Goal: Information Seeking & Learning: Check status

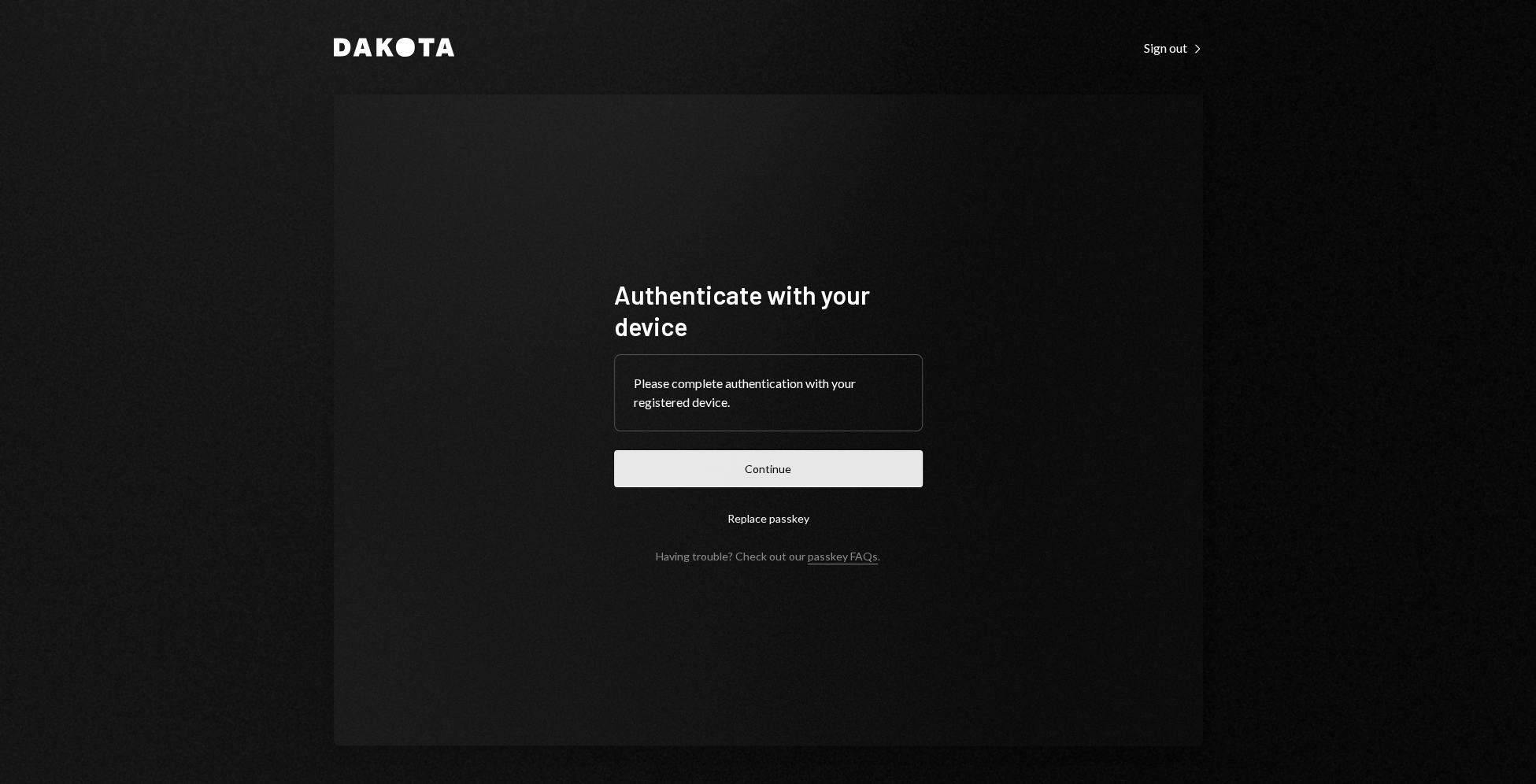
click at [799, 478] on button "Continue" at bounding box center [767, 468] width 308 height 37
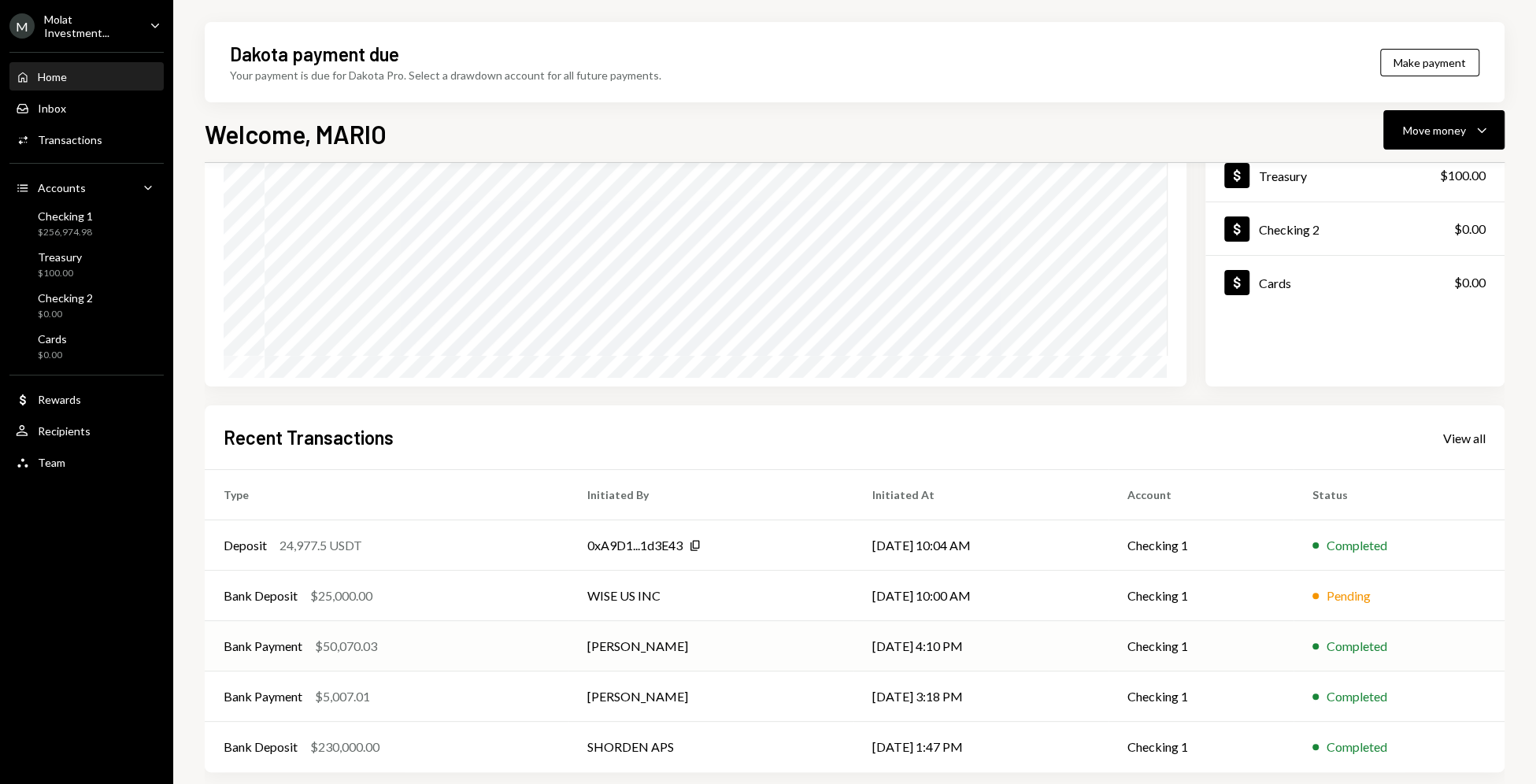
scroll to position [164, 0]
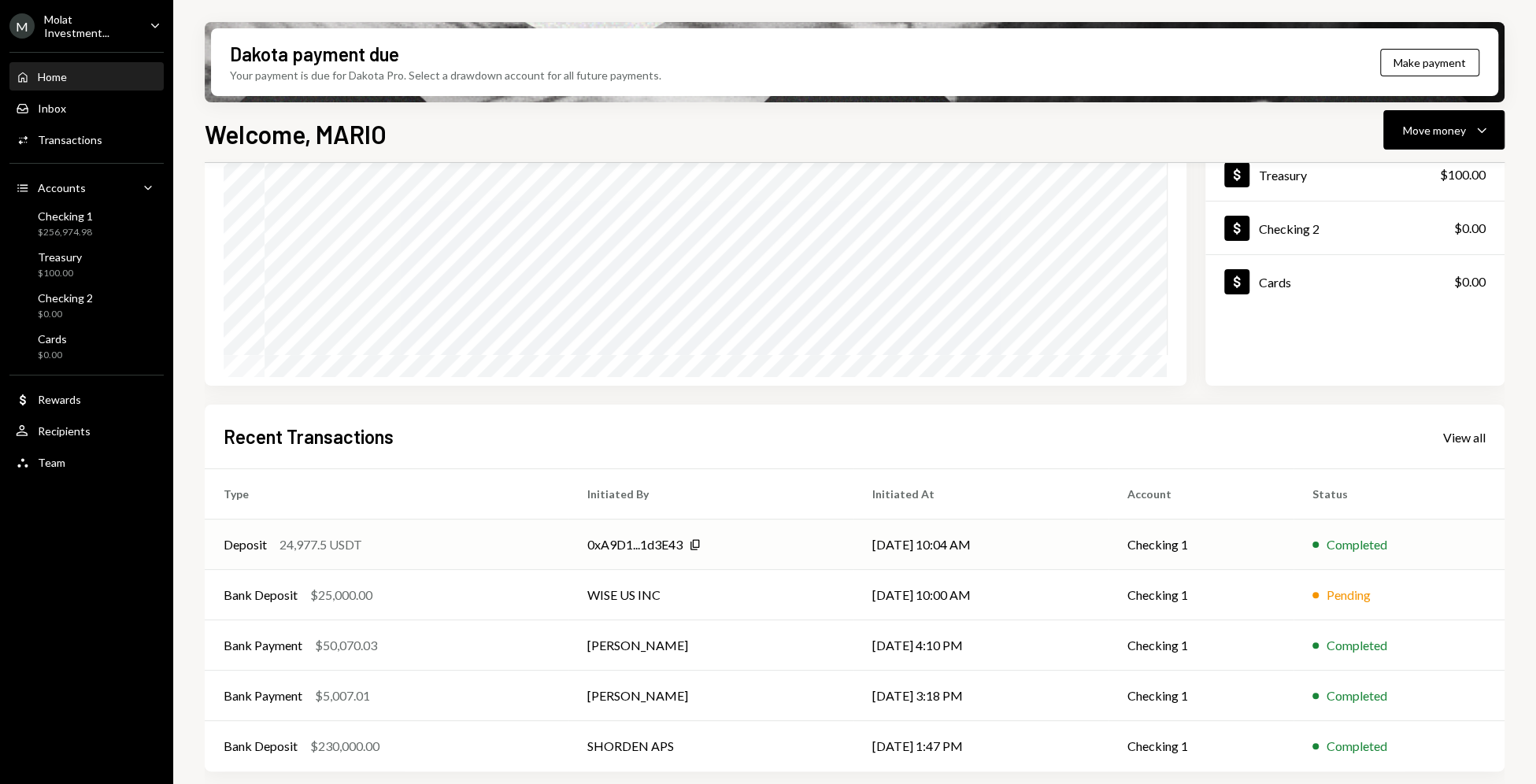
click at [808, 522] on td "0xA9D1...1d3E43 Copy" at bounding box center [711, 544] width 285 height 50
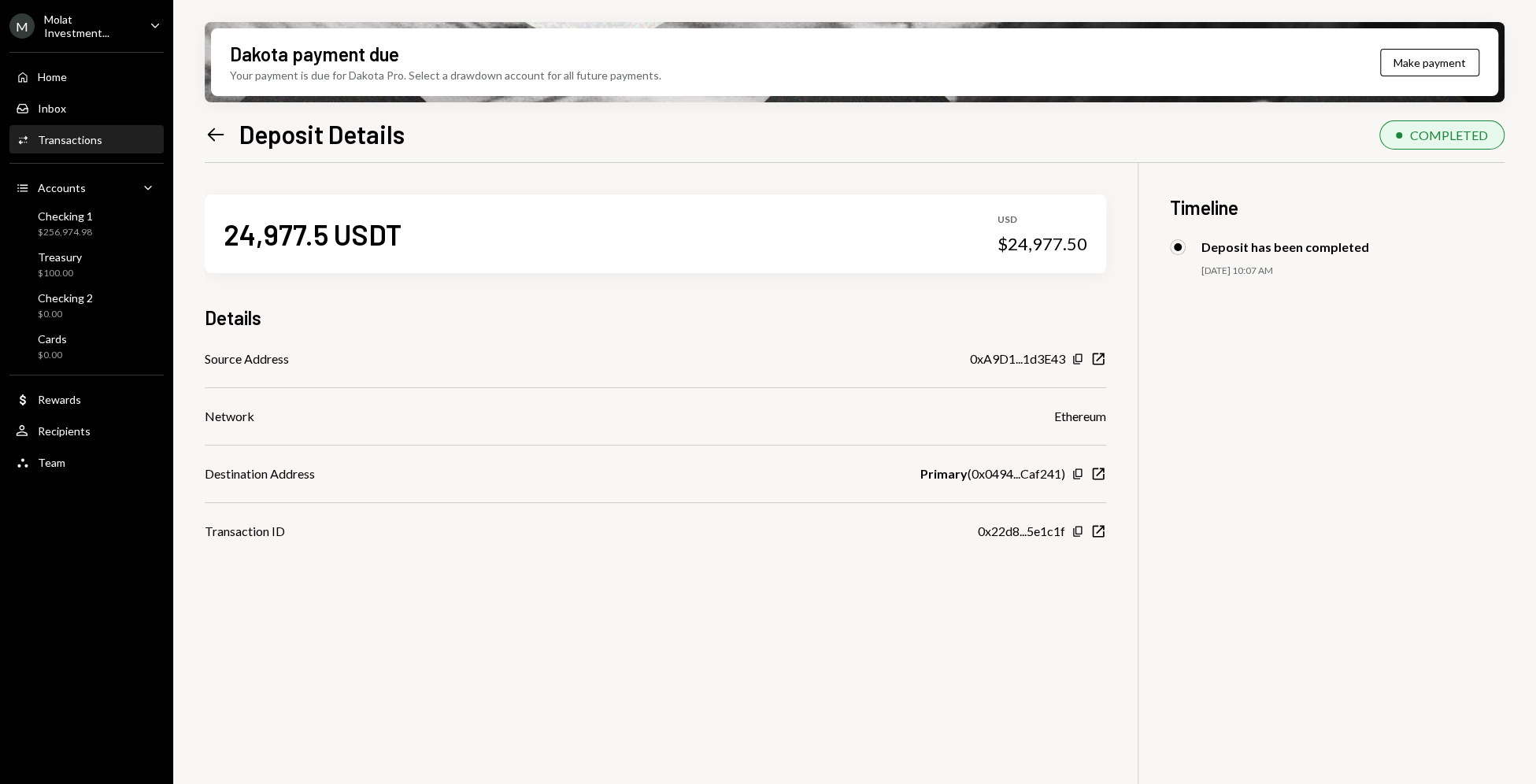
click at [213, 135] on icon at bounding box center [216, 134] width 16 height 13
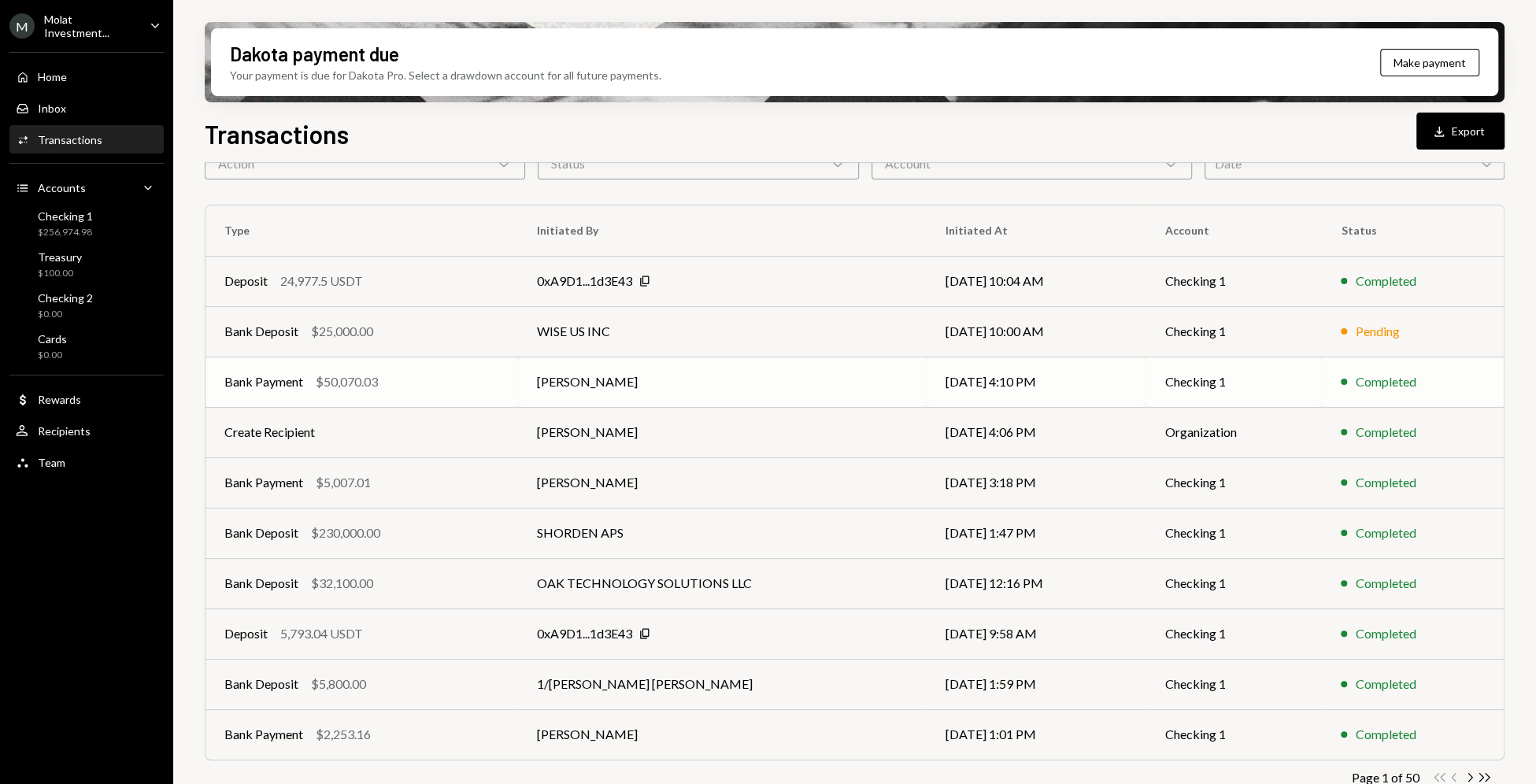
scroll to position [92, 0]
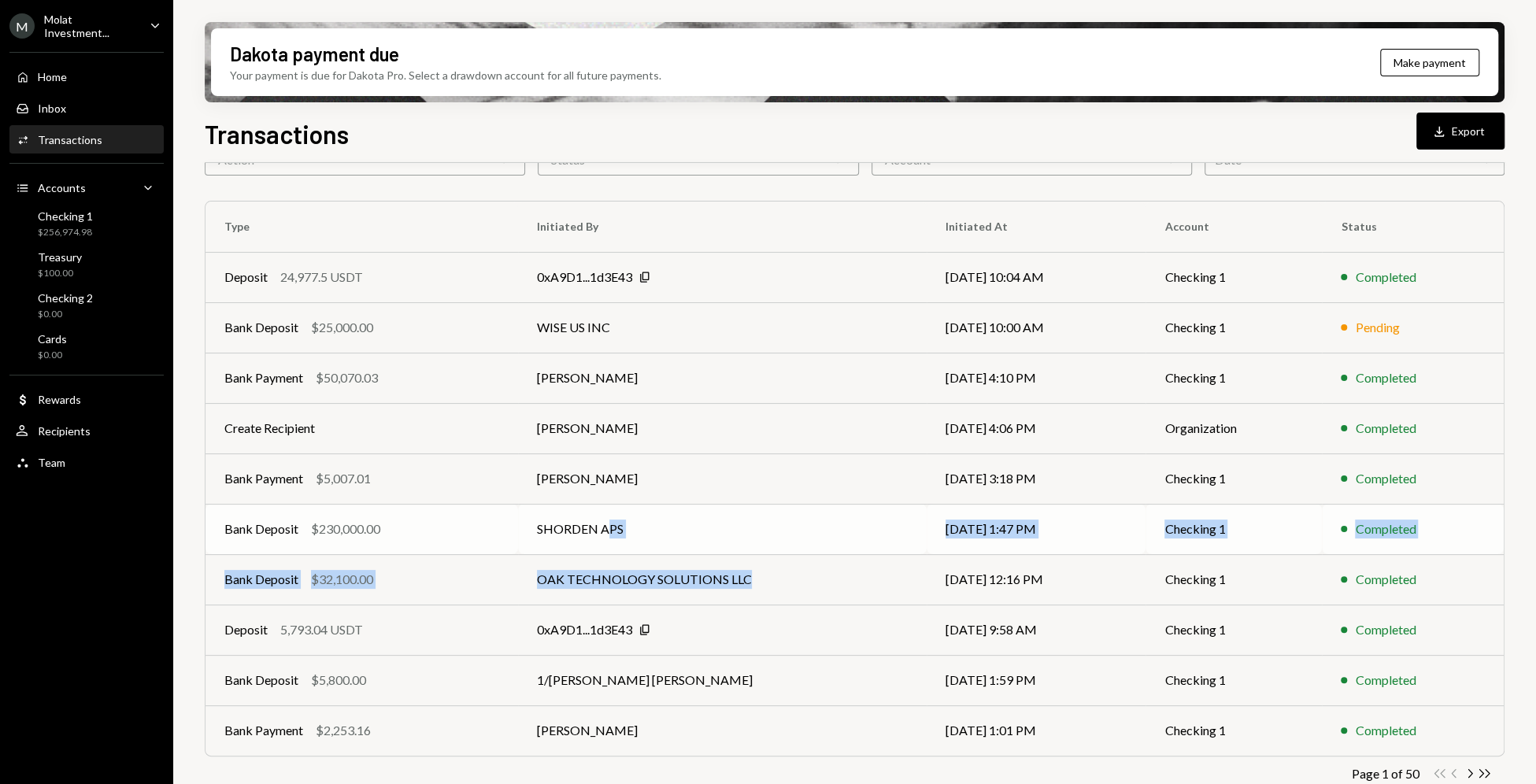
drag, startPoint x: 583, startPoint y: 594, endPoint x: 603, endPoint y: 520, distance: 76.7
click at [603, 520] on tbody "Deposit 24,977.5 USDT 0xA9D1...1d3E43 Copy 09/24/25 10:04 AM Checking 1 Complet…" at bounding box center [854, 503] width 1298 height 504
click at [603, 520] on td "SHORDEN APS" at bounding box center [722, 529] width 409 height 50
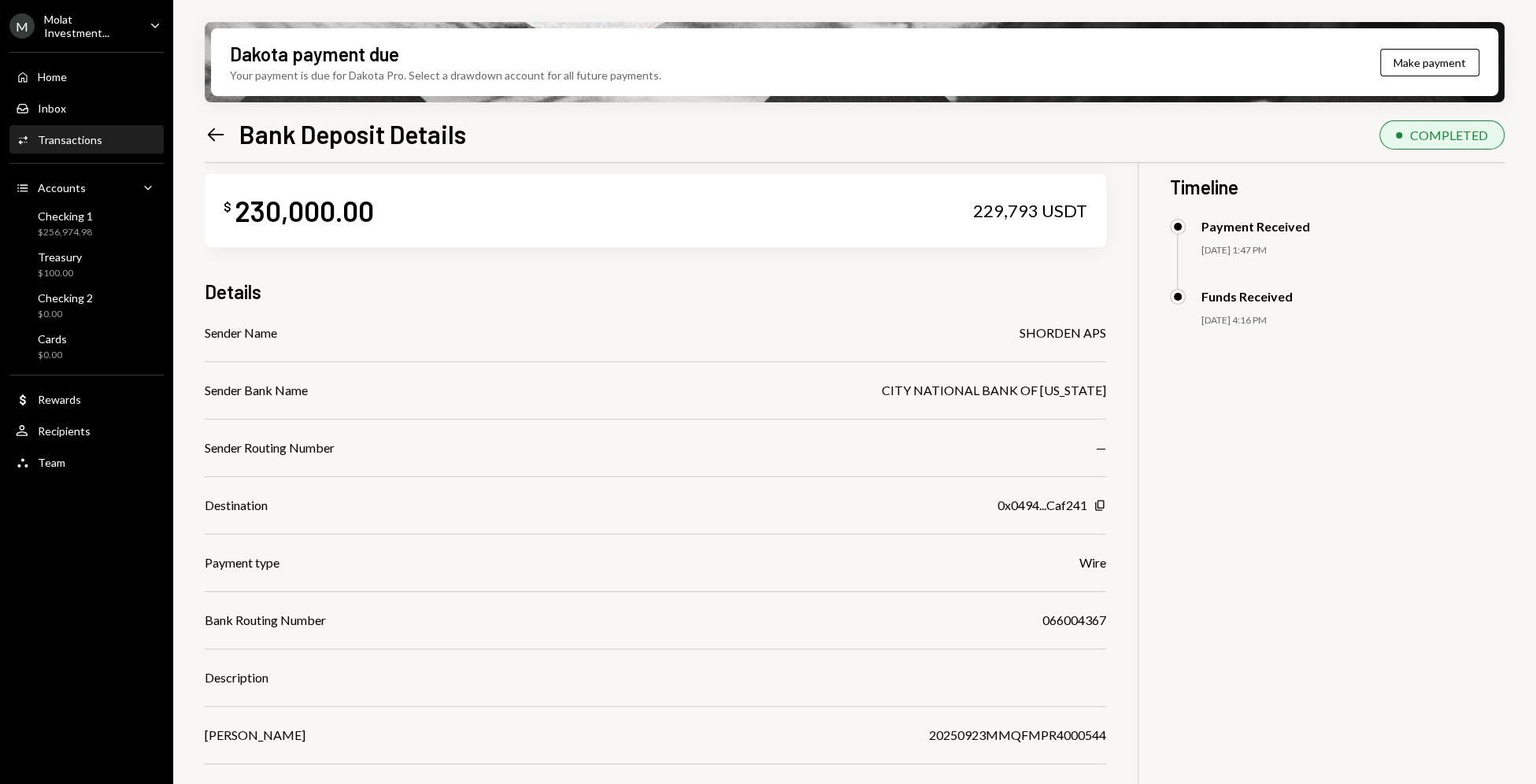
scroll to position [25, 0]
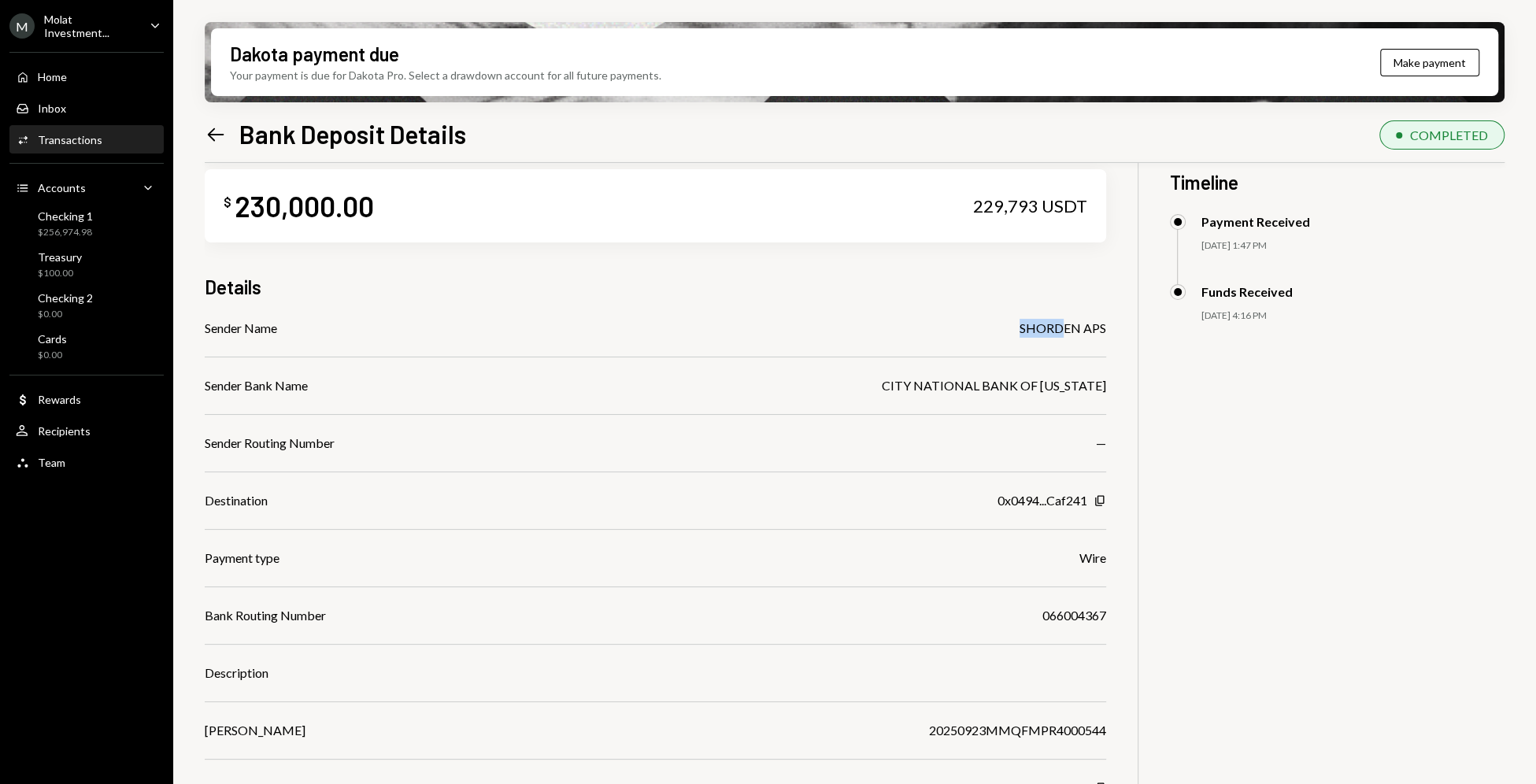
drag, startPoint x: 1014, startPoint y: 330, endPoint x: 1064, endPoint y: 330, distance: 50.0
click at [1062, 330] on div "Sender Name SHORDEN APS" at bounding box center [655, 328] width 901 height 19
click at [1104, 330] on div "SHORDEN APS" at bounding box center [1063, 328] width 86 height 19
drag, startPoint x: 1104, startPoint y: 330, endPoint x: 1020, endPoint y: 330, distance: 84.0
click at [1020, 330] on div "SHORDEN APS" at bounding box center [1063, 328] width 86 height 19
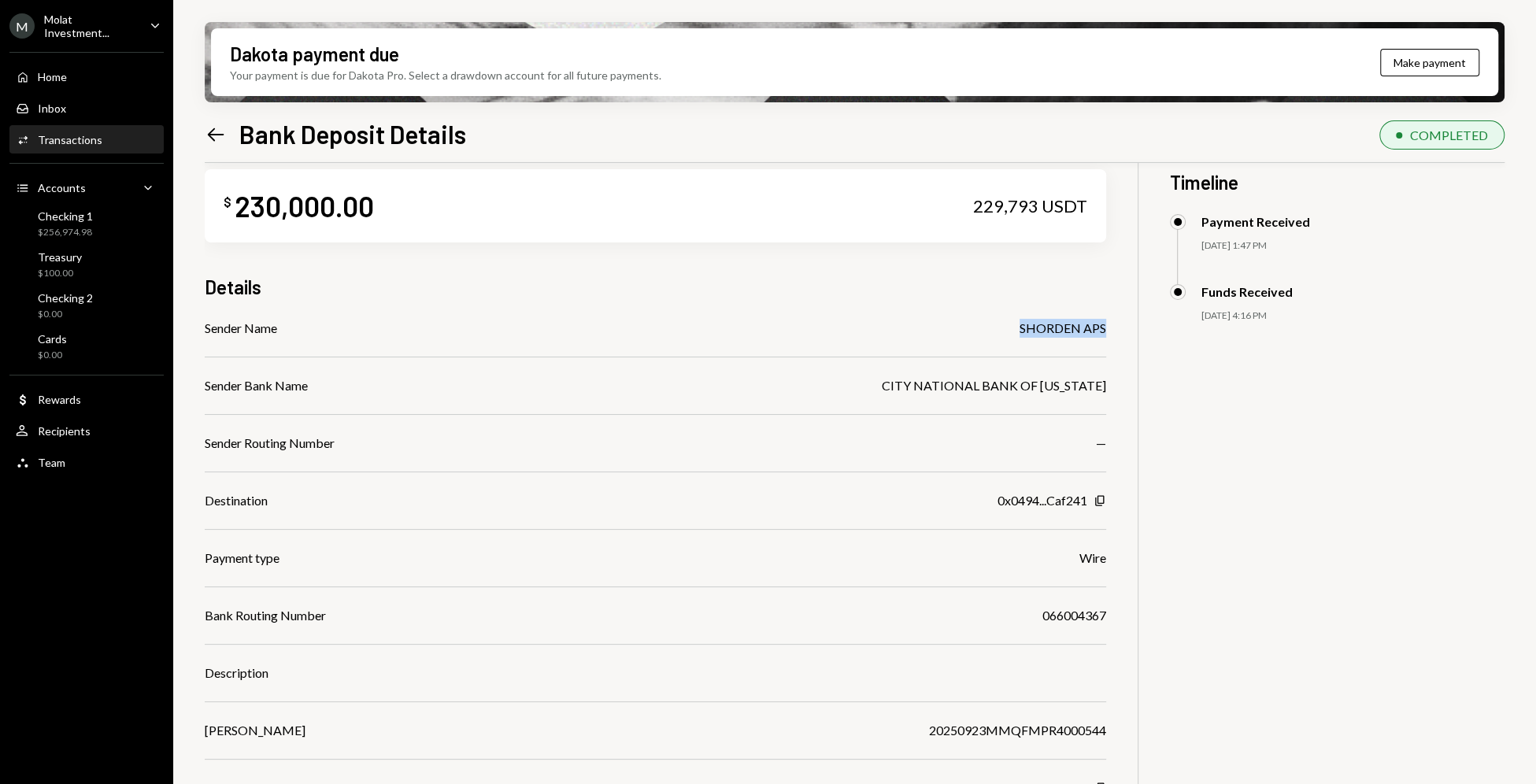
copy div "SHORDEN APS"
click at [210, 139] on icon "Left Arrow" at bounding box center [216, 135] width 22 height 22
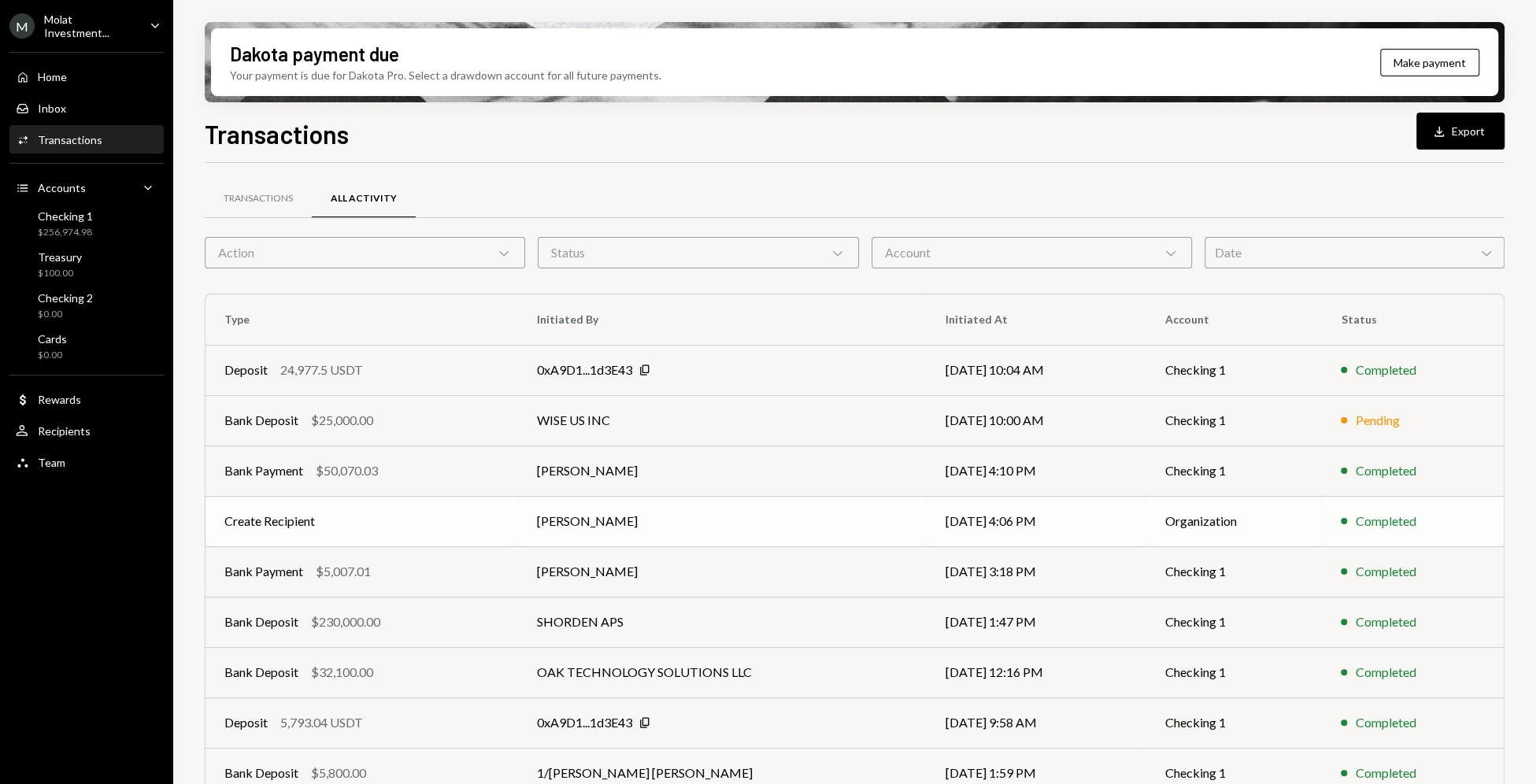
scroll to position [16, 0]
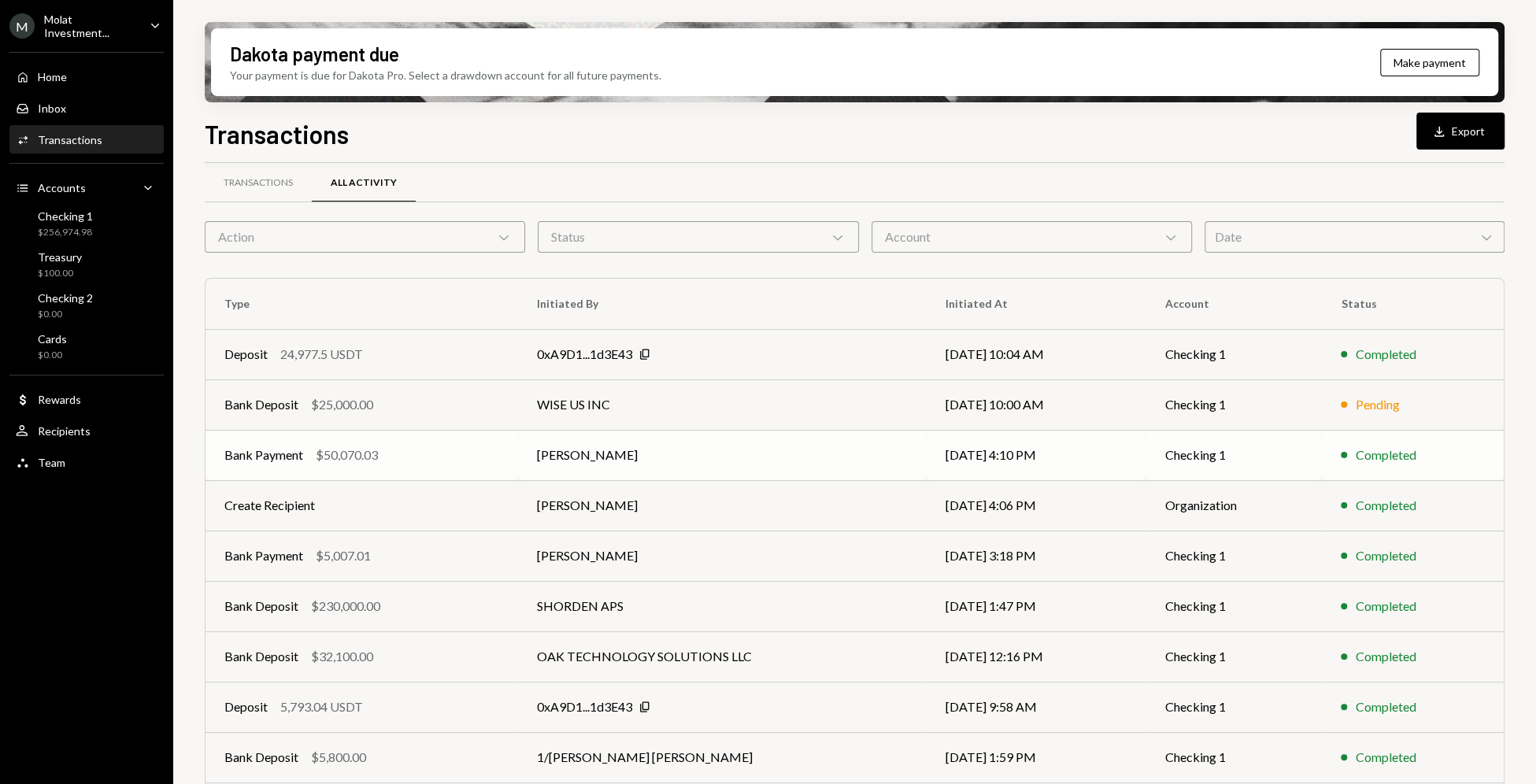
click at [627, 470] on td "[PERSON_NAME]" at bounding box center [722, 454] width 409 height 50
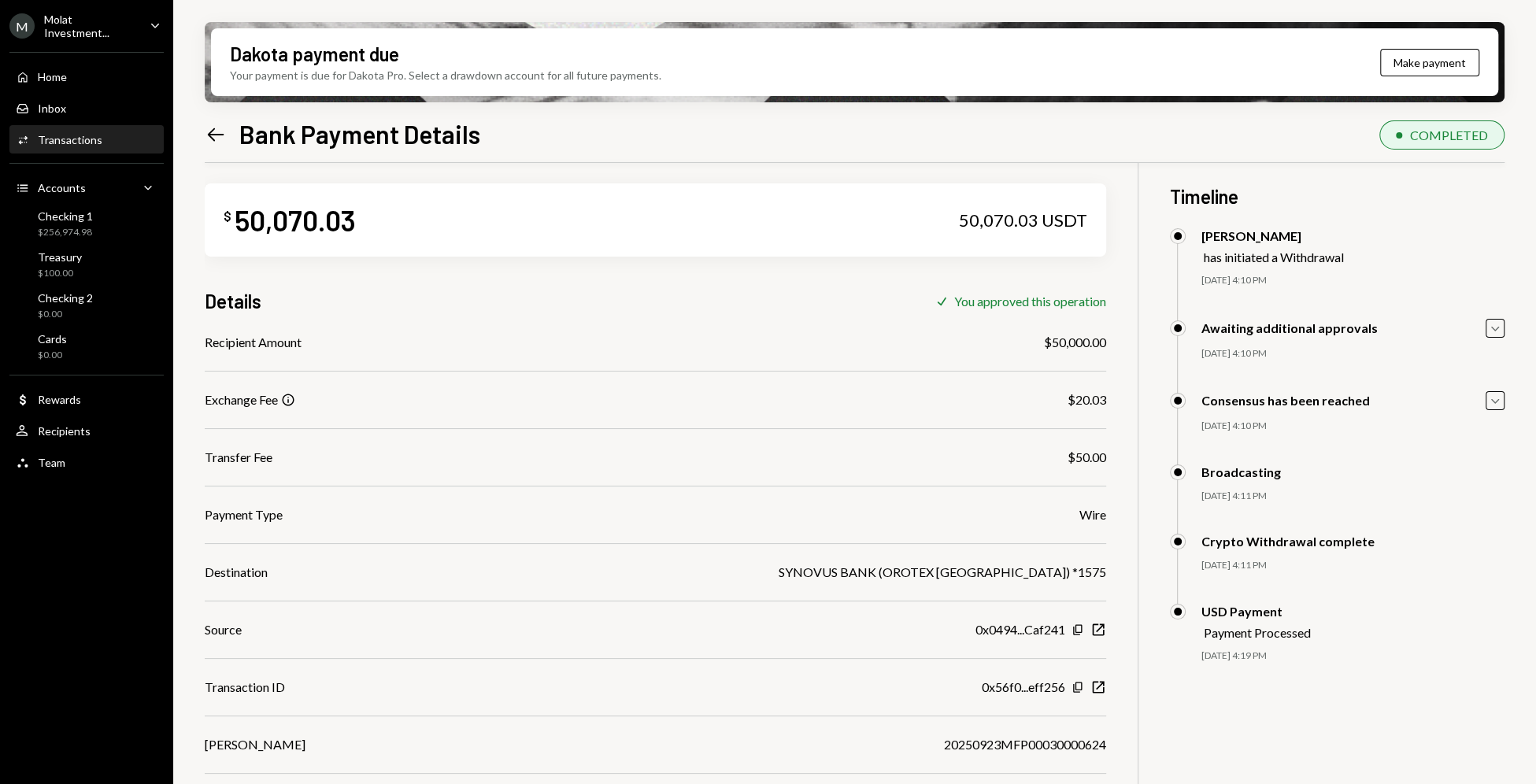
scroll to position [25, 0]
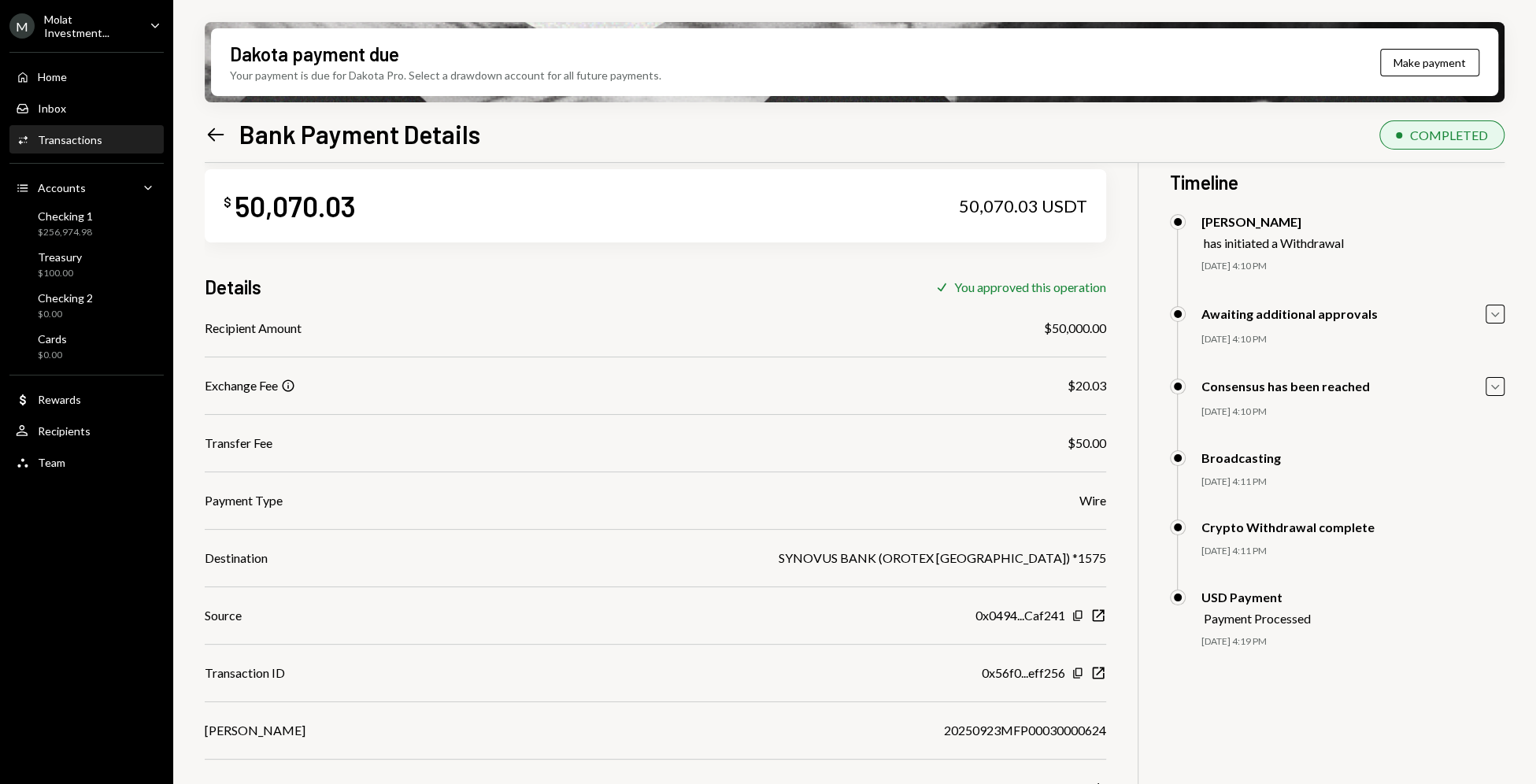
click at [218, 137] on icon "Left Arrow" at bounding box center [216, 135] width 22 height 22
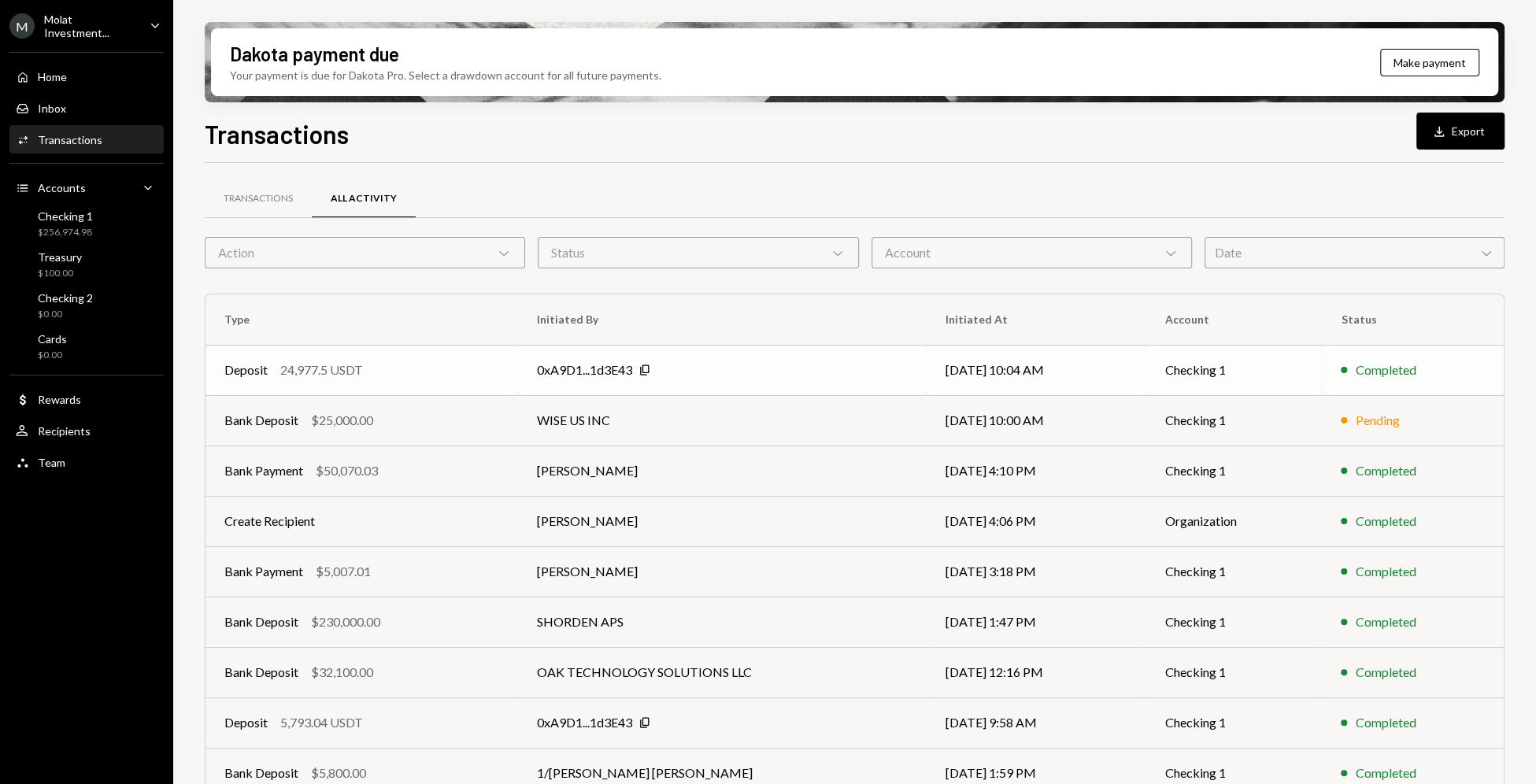
click at [779, 372] on div "0xA9D1...1d3E43 Copy" at bounding box center [722, 369] width 371 height 19
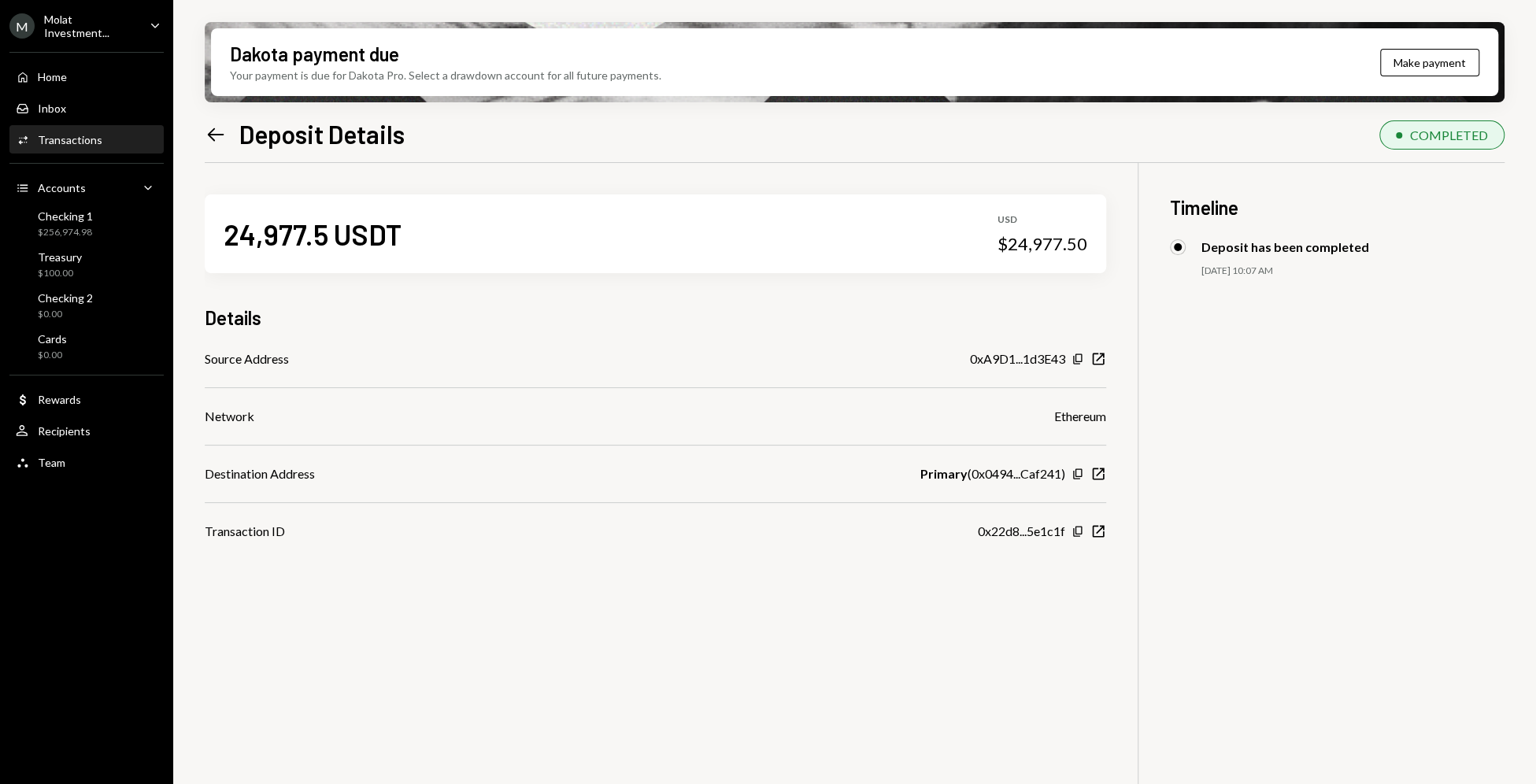
drag, startPoint x: 0, startPoint y: 0, endPoint x: 203, endPoint y: 135, distance: 243.8
click at [203, 135] on div "Dakota payment due Your payment is due for Dakota Pro. Select a drawdown accoun…" at bounding box center [854, 392] width 1363 height 784
click at [207, 133] on icon "Left Arrow" at bounding box center [216, 135] width 22 height 22
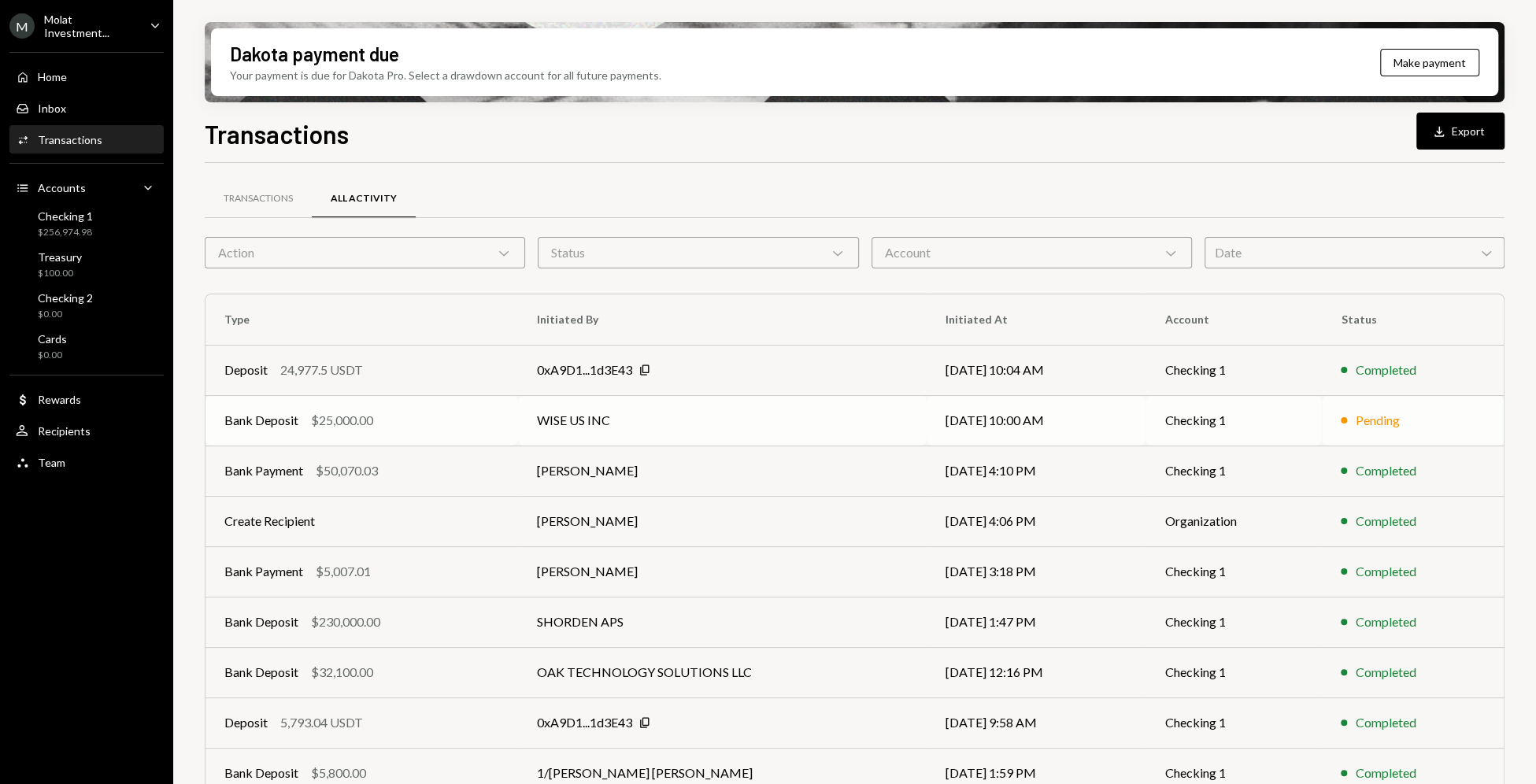
click at [811, 434] on td "WISE US INC" at bounding box center [722, 420] width 409 height 50
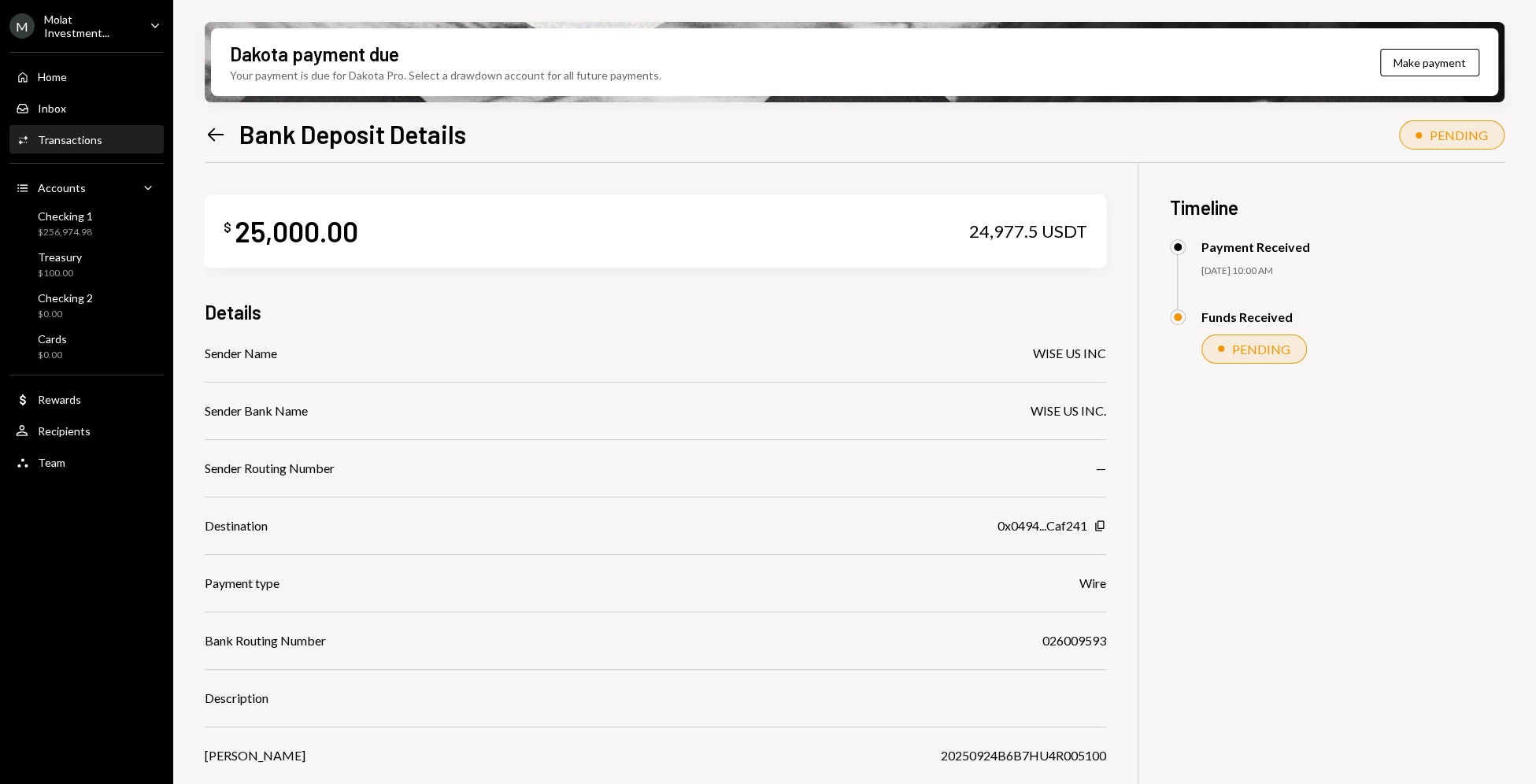
click at [225, 126] on icon "Left Arrow" at bounding box center [216, 135] width 22 height 22
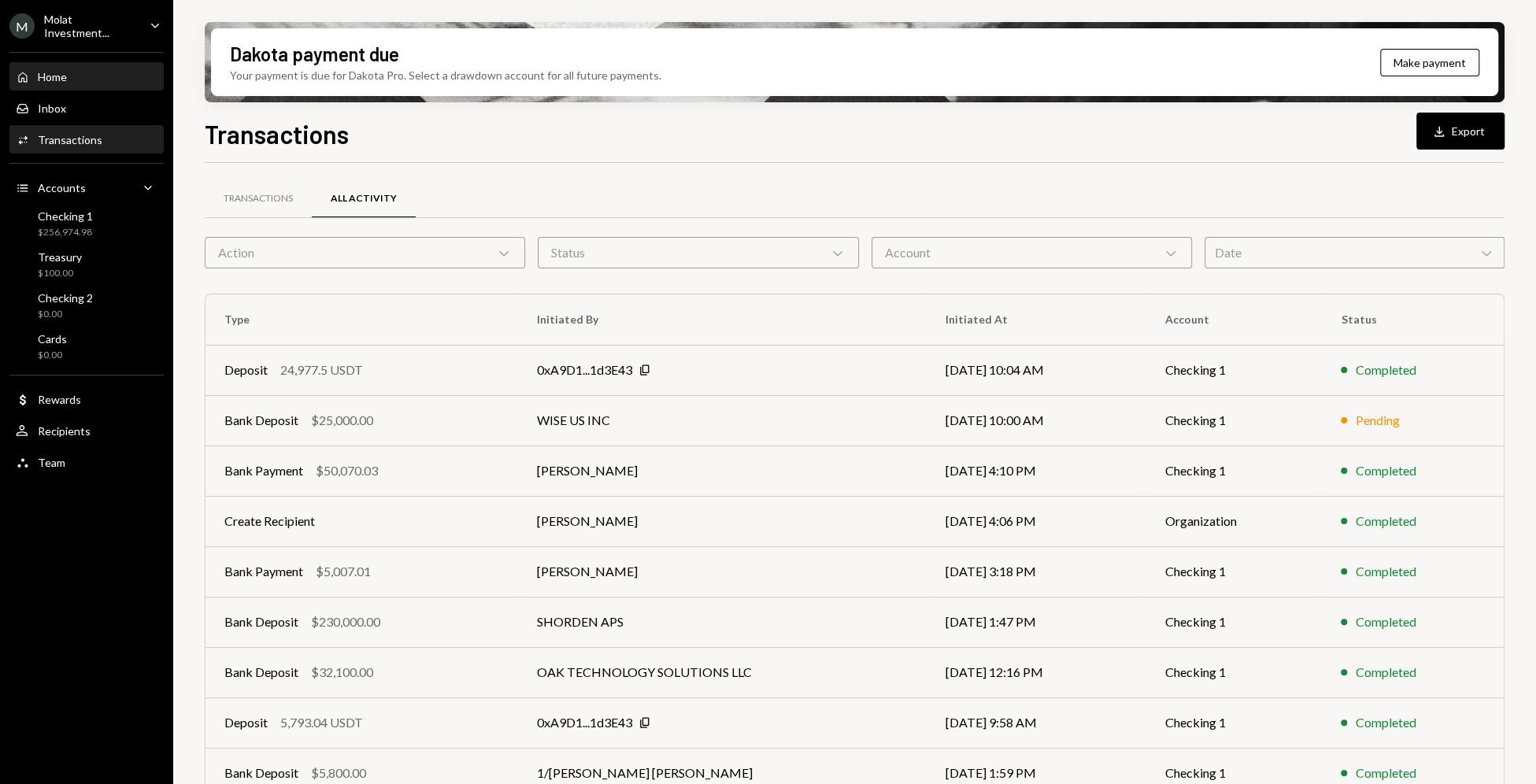
click at [85, 84] on div "Home Home" at bounding box center [87, 77] width 142 height 27
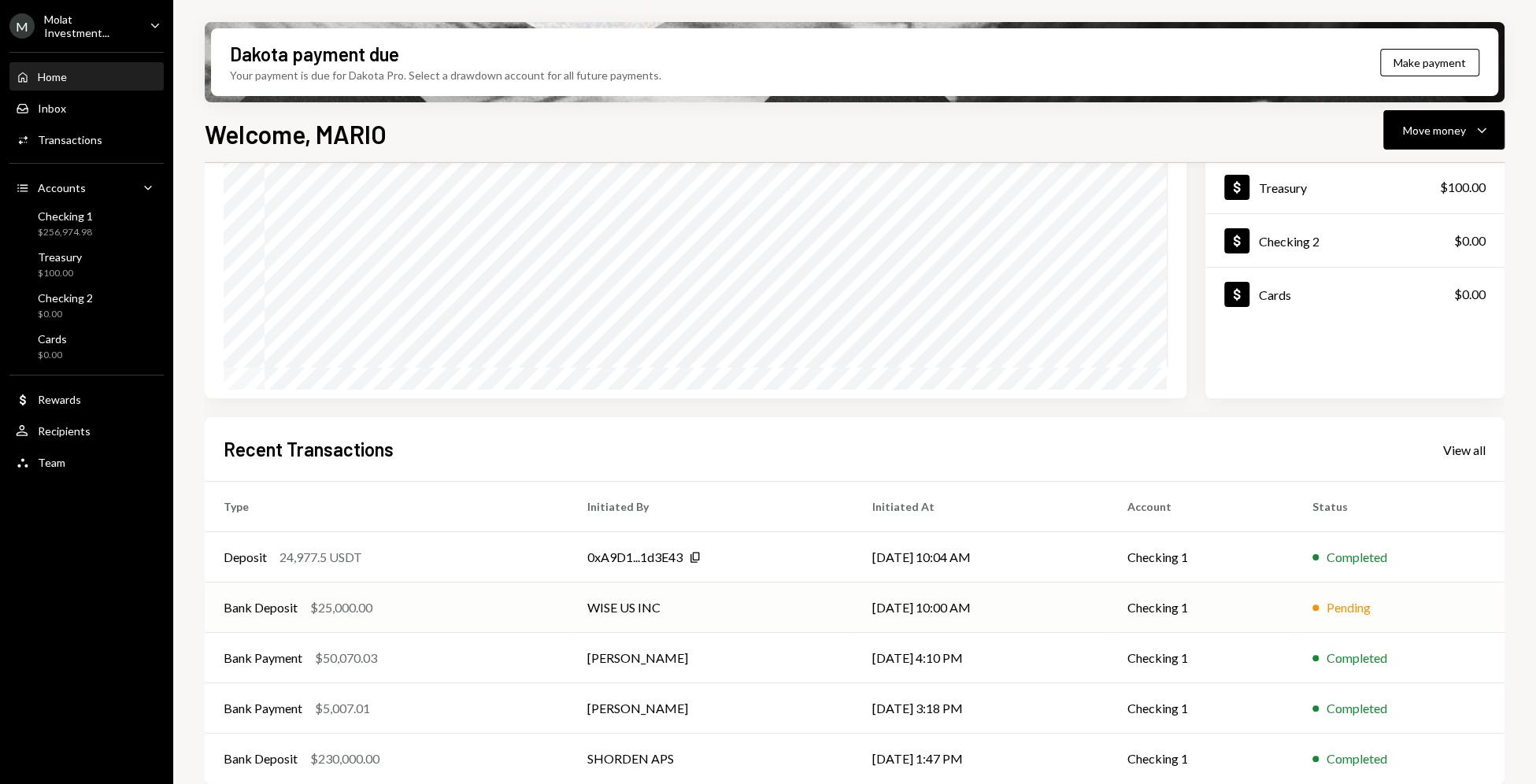
scroll to position [164, 0]
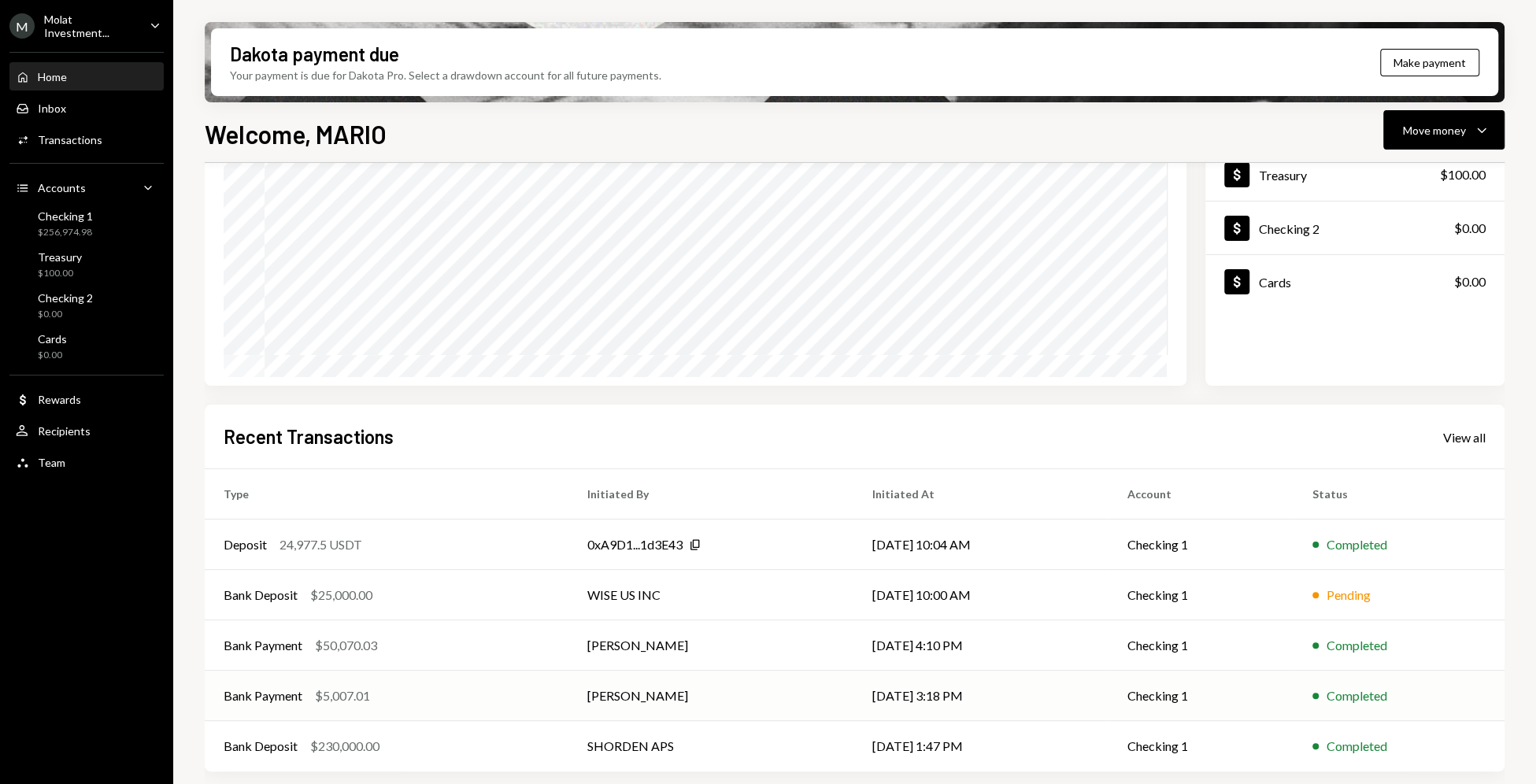
click at [635, 699] on td "[PERSON_NAME]" at bounding box center [711, 696] width 285 height 50
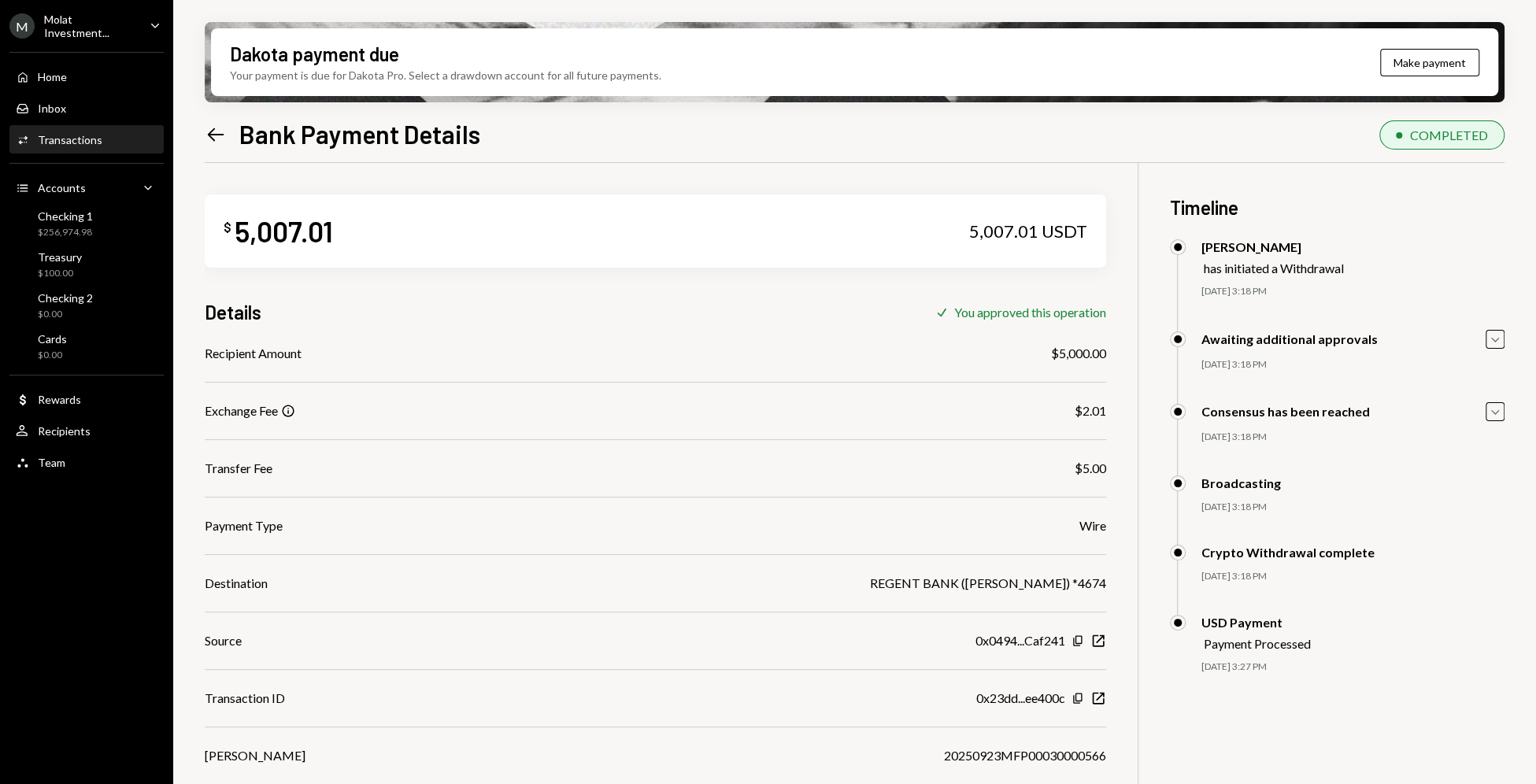
click at [212, 134] on icon at bounding box center [216, 134] width 16 height 13
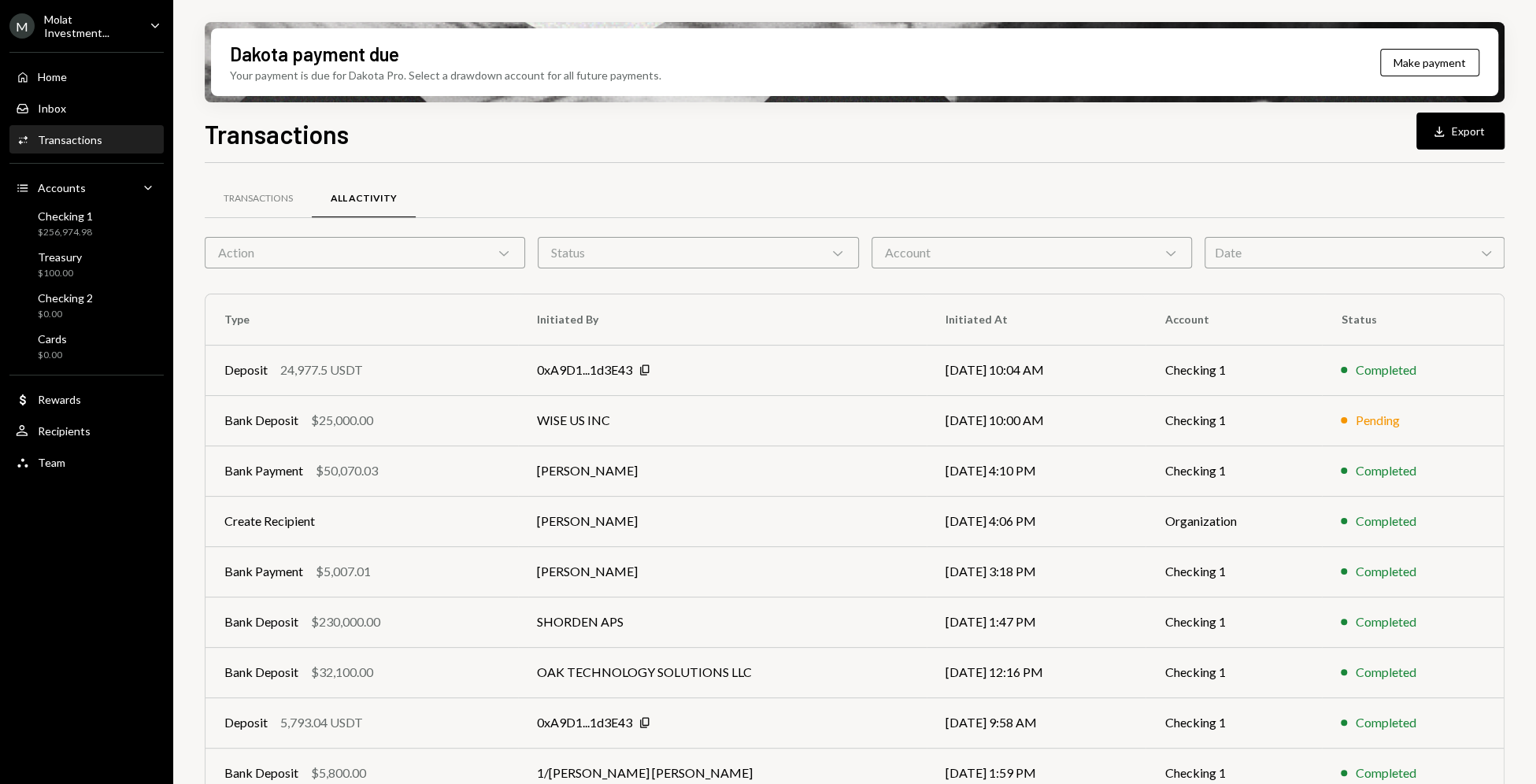
click at [70, 25] on div "Molat Investment..." at bounding box center [90, 26] width 93 height 27
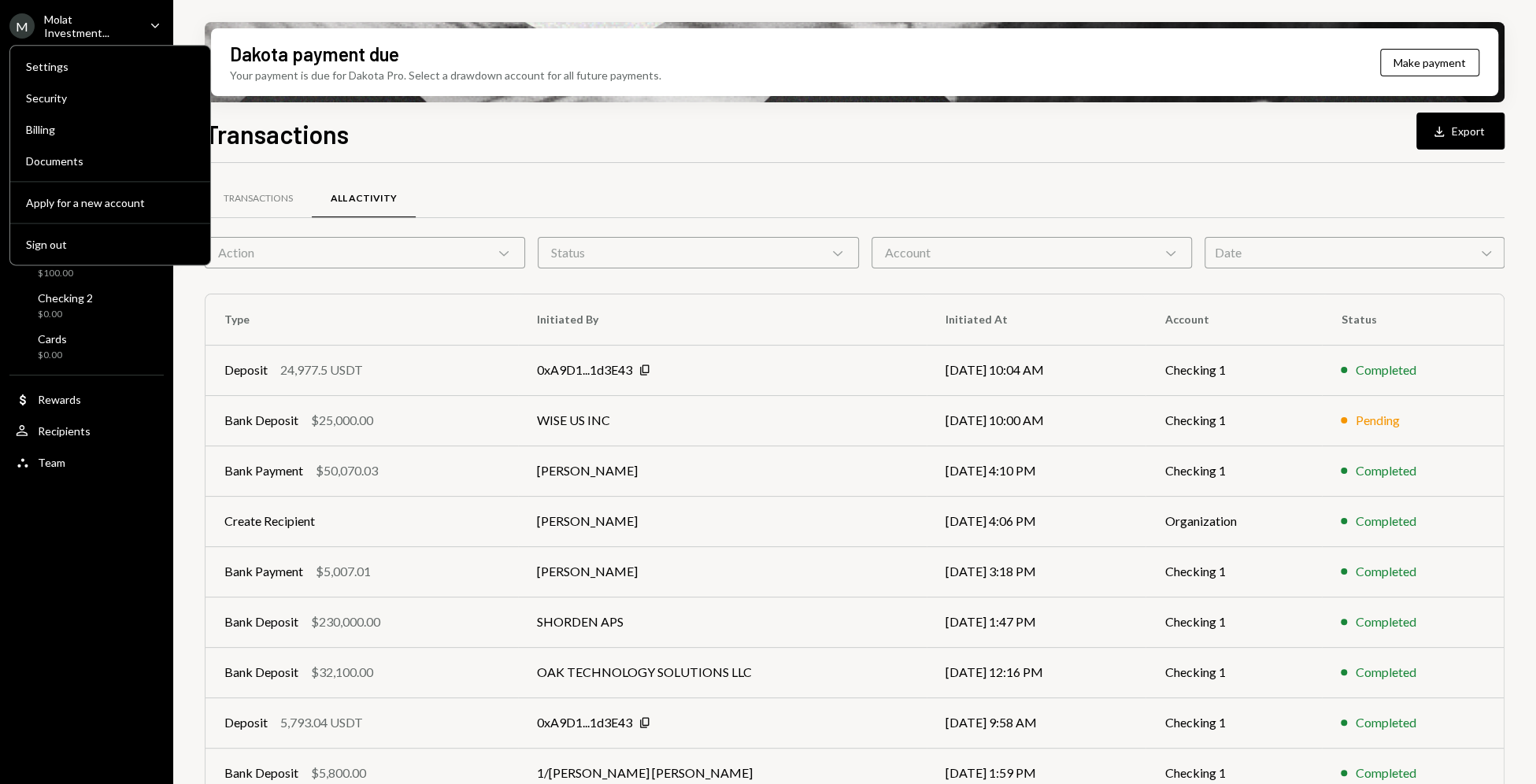
click at [306, 180] on link "Transactions" at bounding box center [258, 198] width 107 height 40
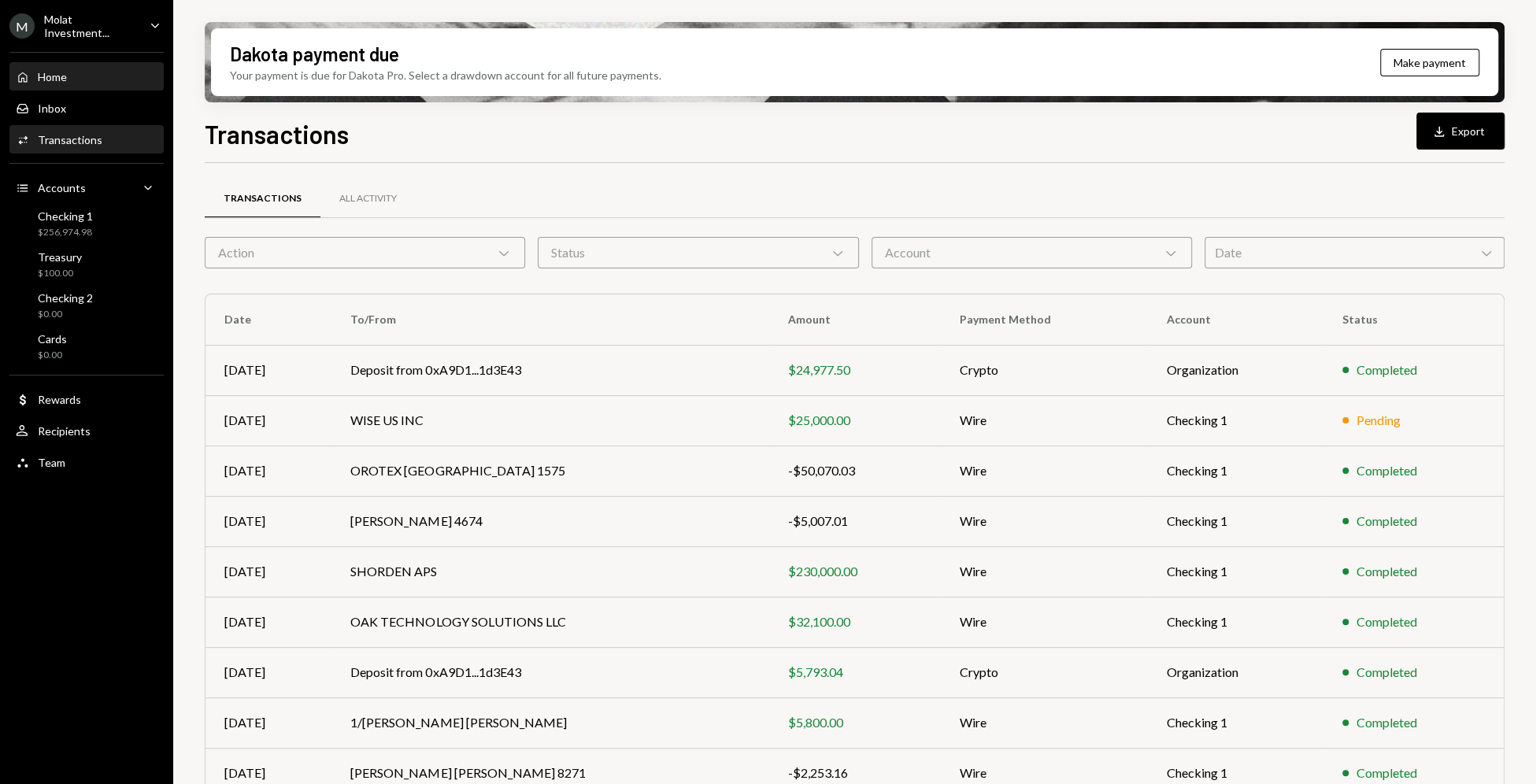
click at [60, 75] on div "Home" at bounding box center [52, 76] width 29 height 13
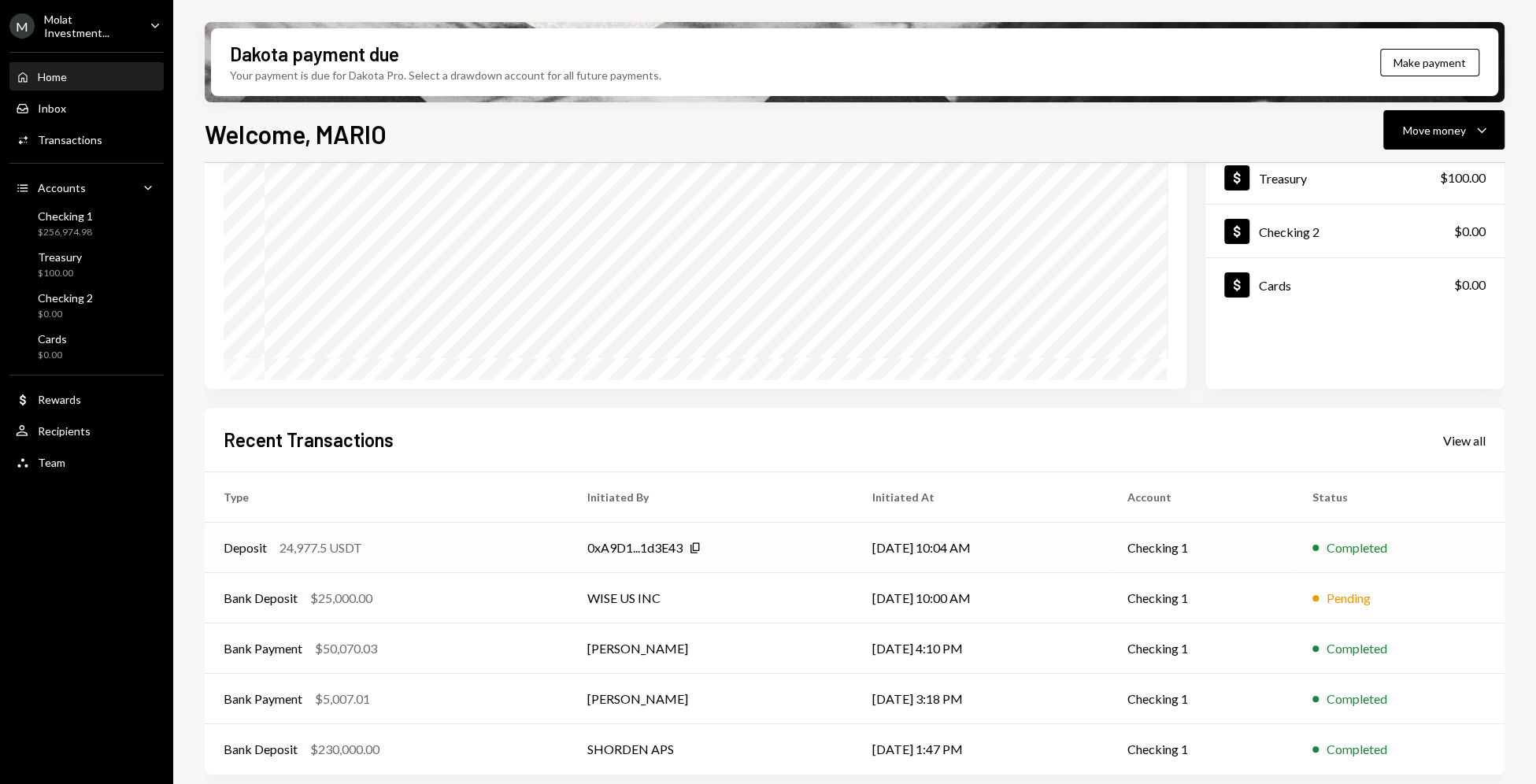
scroll to position [164, 0]
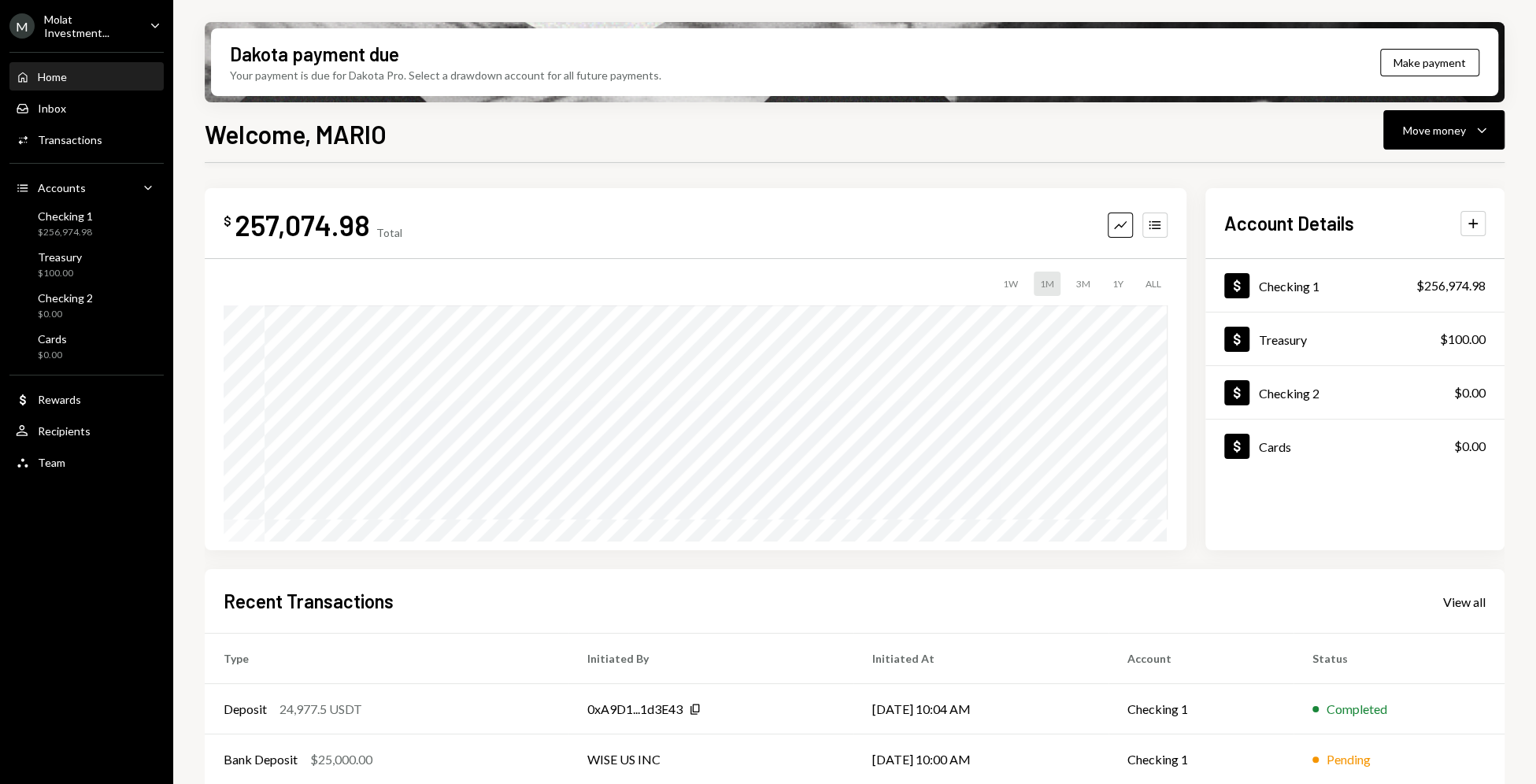
scroll to position [164, 0]
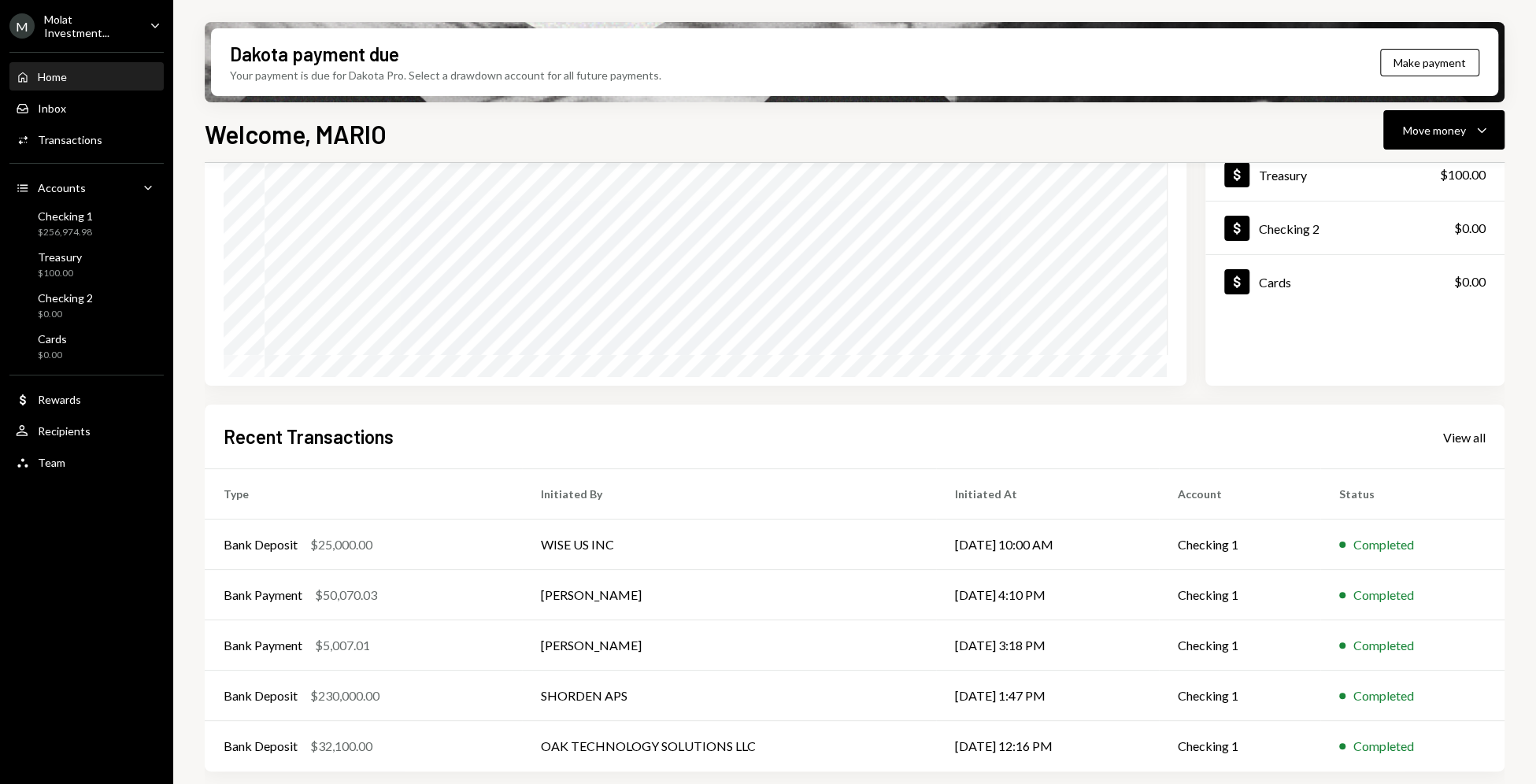
click at [57, 81] on div "Home" at bounding box center [52, 76] width 29 height 13
click at [760, 700] on td "SHORDEN APS" at bounding box center [728, 696] width 414 height 50
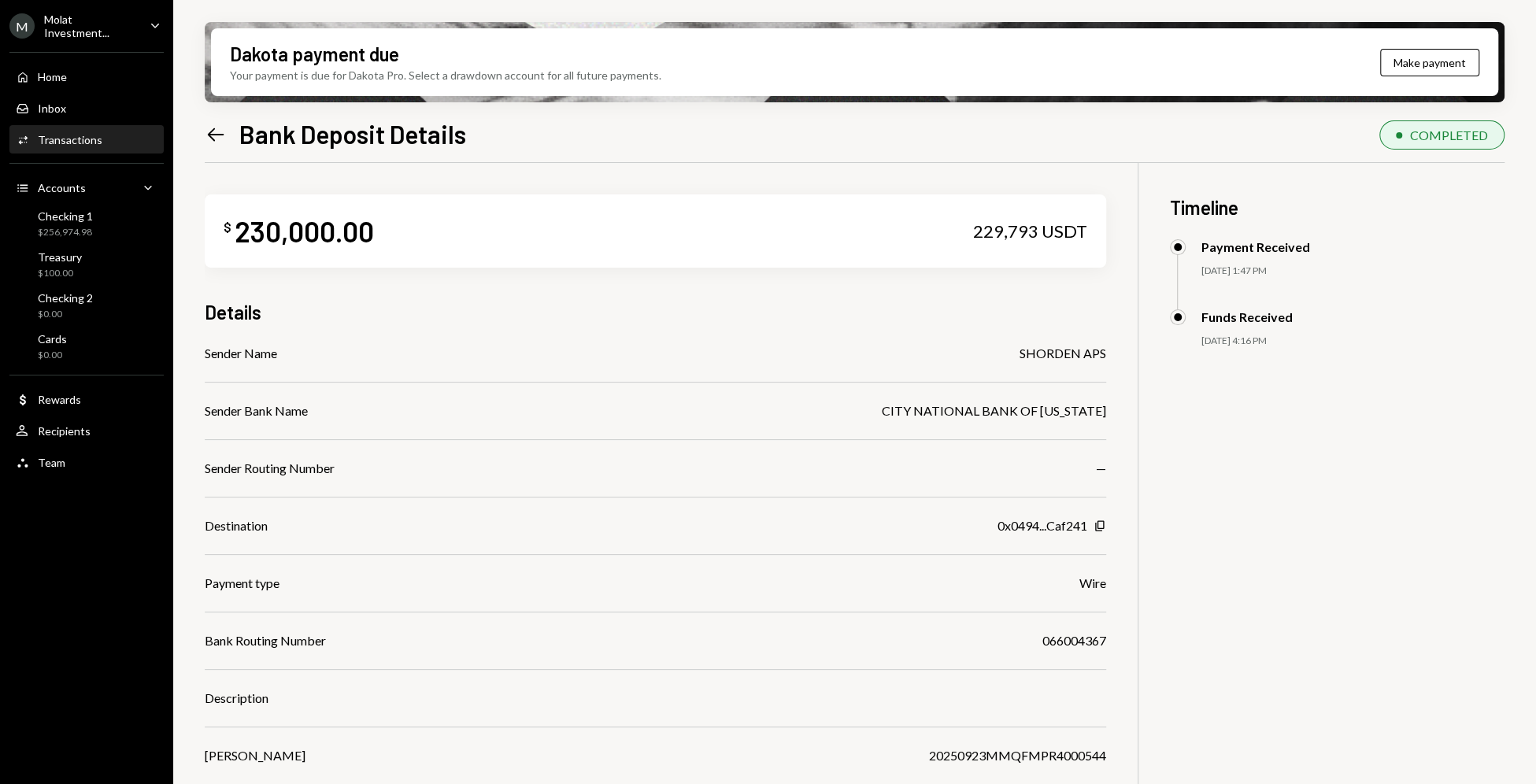
click at [1020, 354] on div "SHORDEN APS" at bounding box center [1063, 353] width 86 height 19
drag, startPoint x: 1020, startPoint y: 354, endPoint x: 1094, endPoint y: 354, distance: 74.0
click at [1094, 354] on div "SHORDEN APS" at bounding box center [1063, 353] width 86 height 19
copy div "SHORDEN APS"
click at [215, 147] on div "Left Arrow Bank Deposit Details" at bounding box center [335, 133] width 261 height 31
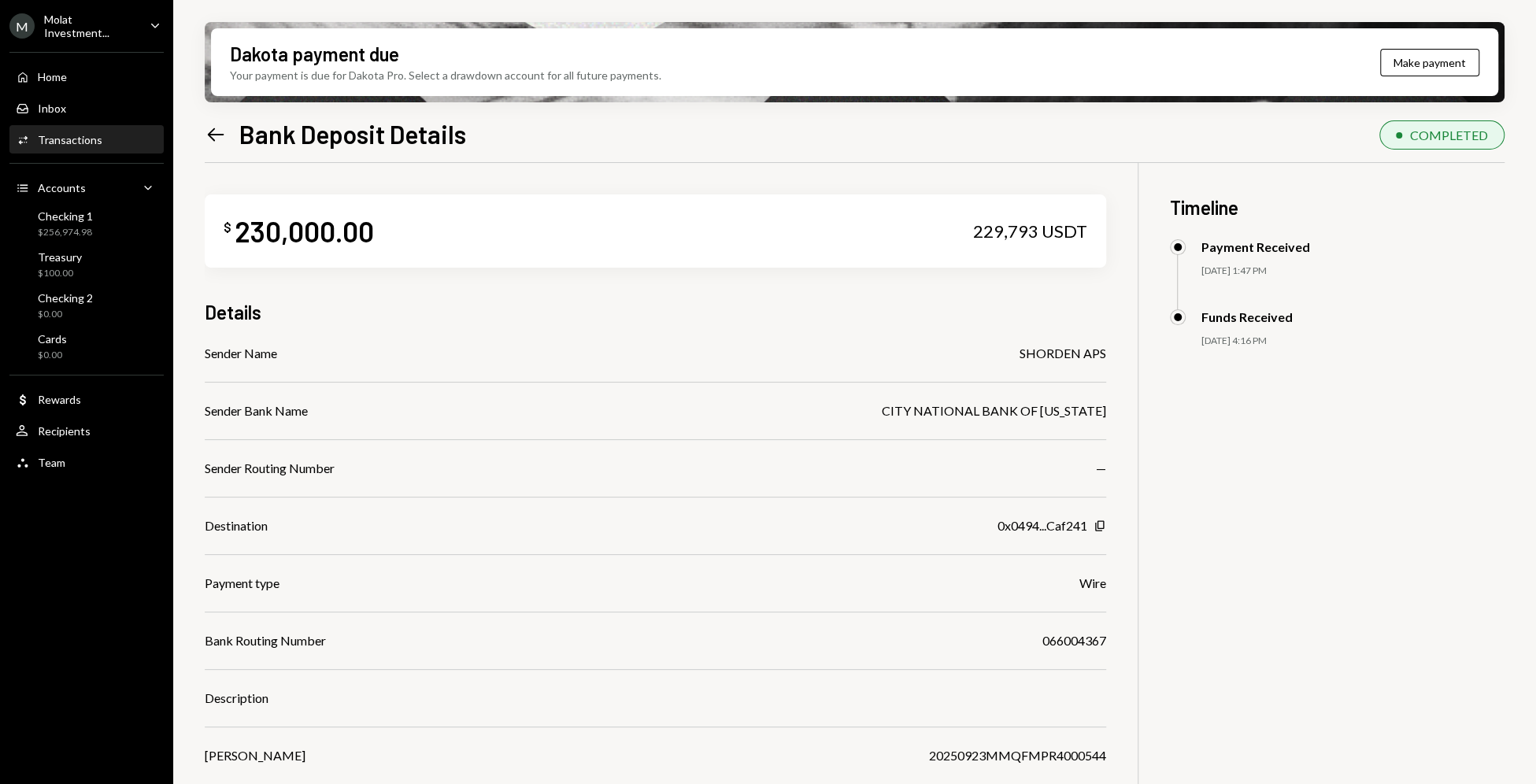
click at [215, 141] on icon "Left Arrow" at bounding box center [216, 135] width 22 height 22
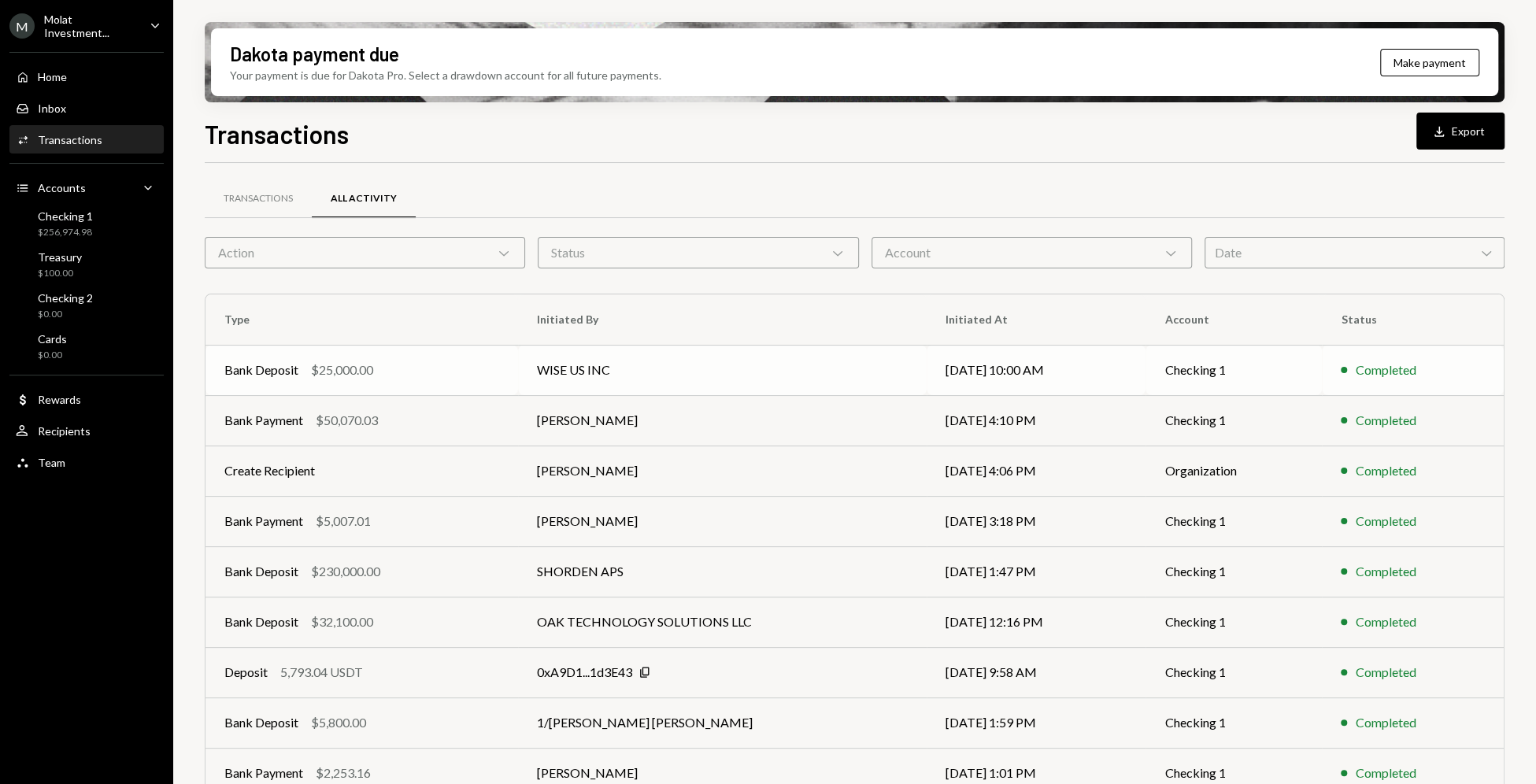
click at [1141, 371] on td "[DATE] 10:00 AM" at bounding box center [1036, 370] width 219 height 50
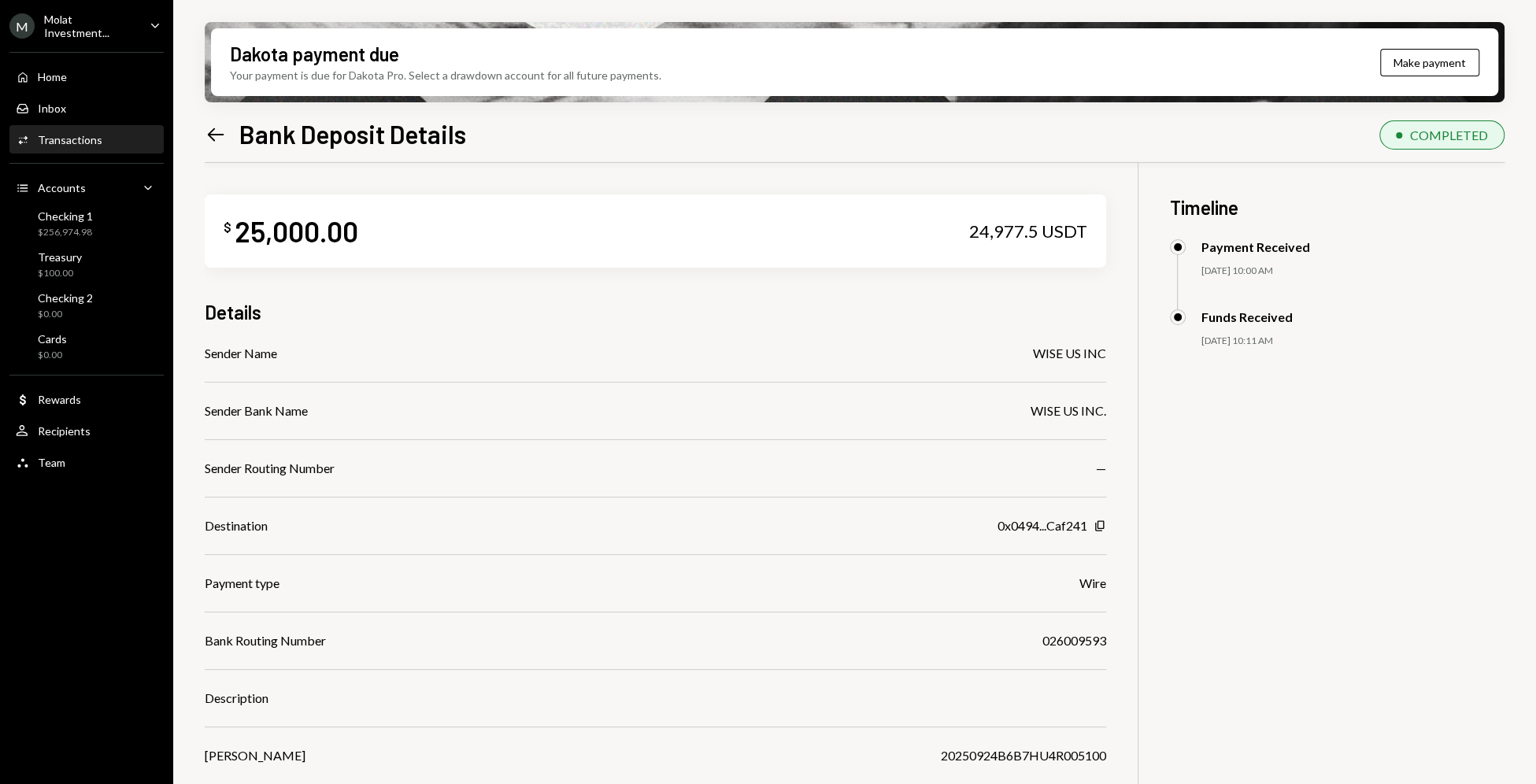
scroll to position [126, 0]
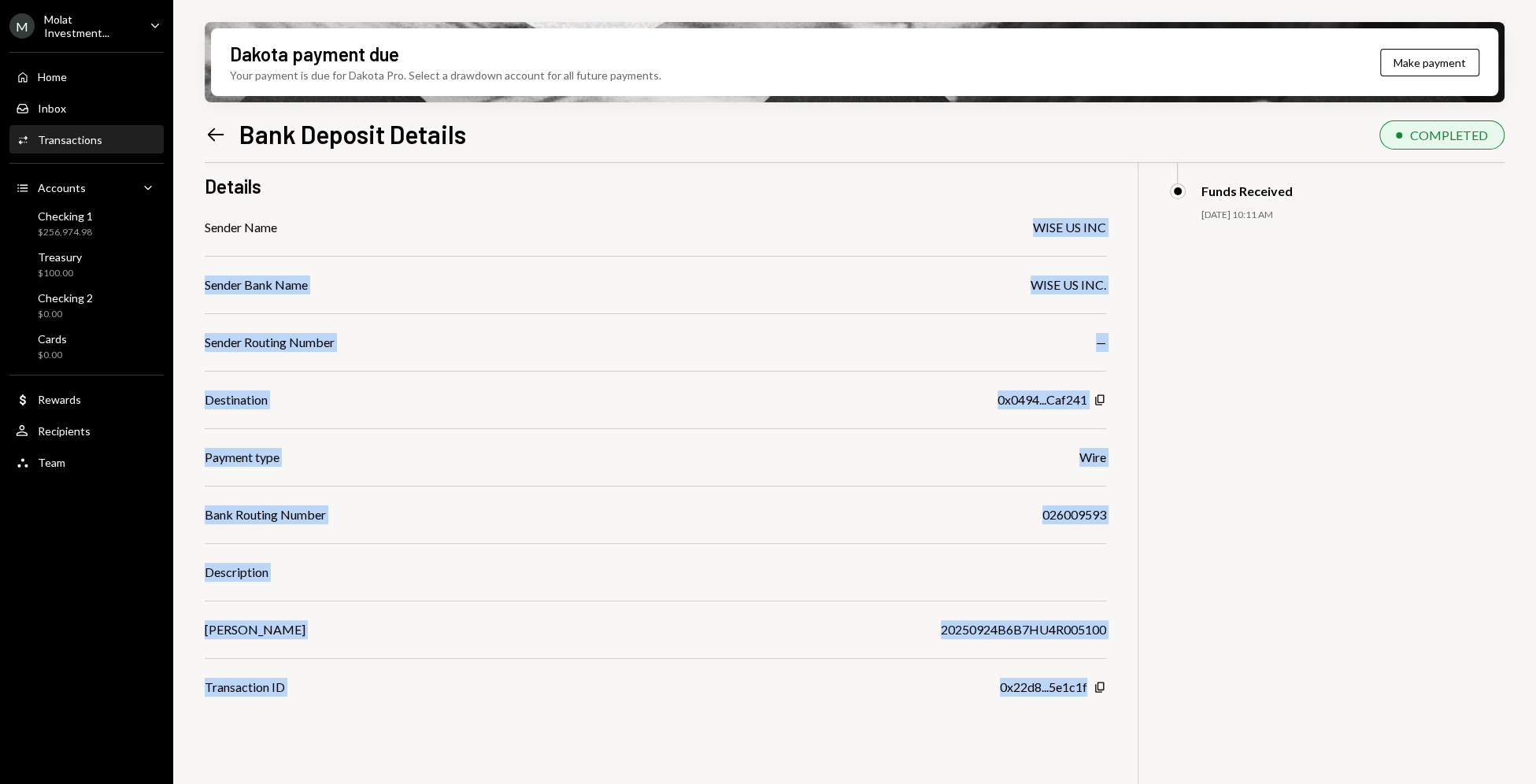
drag, startPoint x: 1033, startPoint y: 219, endPoint x: 1128, endPoint y: 226, distance: 95.3
click at [1128, 226] on div "$ 25,000.00 24,977.5 USDT Details Sender Name WISE US INC Sender Bank Name WISE…" at bounding box center [854, 428] width 1300 height 784
copy div "WISE US INC Sender Bank Name WISE US INC. Sender Routing Number — Destination 0…"
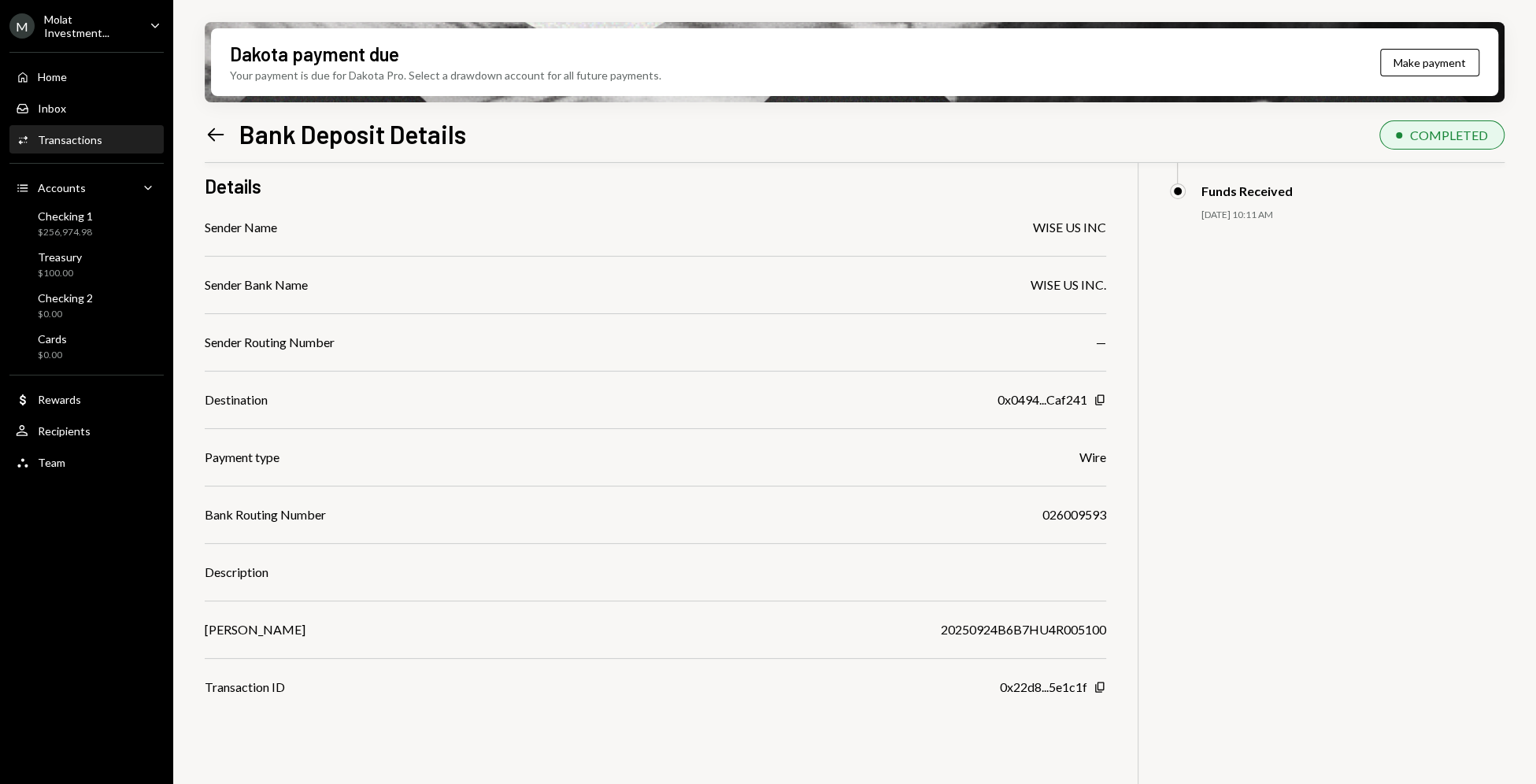
click at [1020, 250] on div "Sender Name WISE US INC Sender Bank Name WISE US INC. Sender Routing Number — D…" at bounding box center [655, 457] width 901 height 479
drag, startPoint x: 1027, startPoint y: 225, endPoint x: 1106, endPoint y: 229, distance: 79.1
click at [1106, 229] on div "$ 25,000.00 24,977.5 USDT Details Sender Name WISE US INC Sender Bank Name WISE…" at bounding box center [854, 428] width 1300 height 784
copy div "WISE US INC"
